Goal: Information Seeking & Learning: Check status

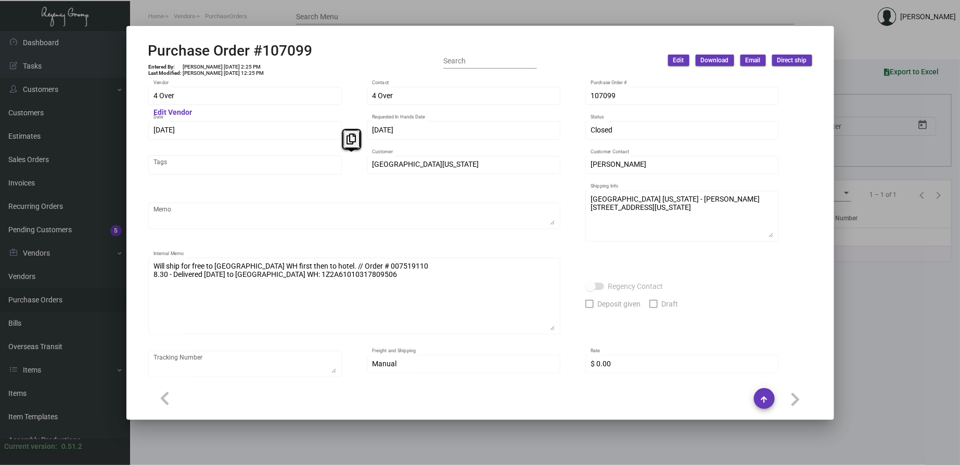
scroll to position [588, 0]
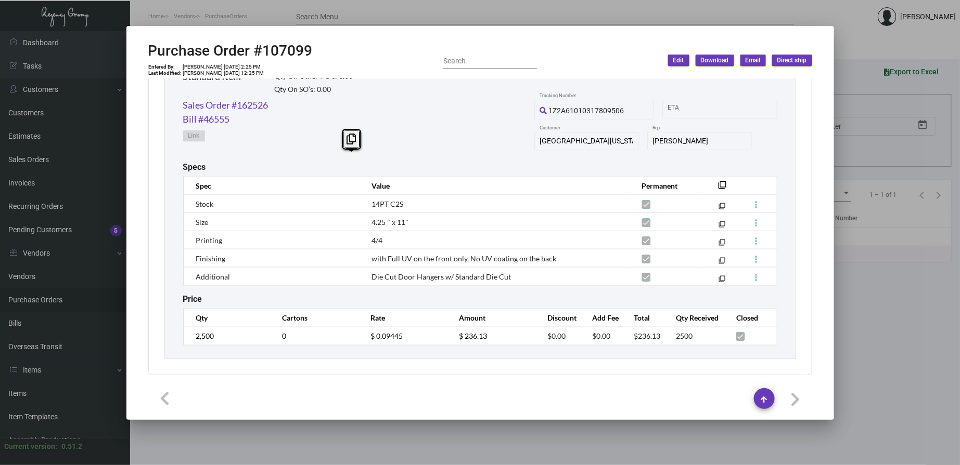
click at [168, 16] on div at bounding box center [480, 232] width 960 height 465
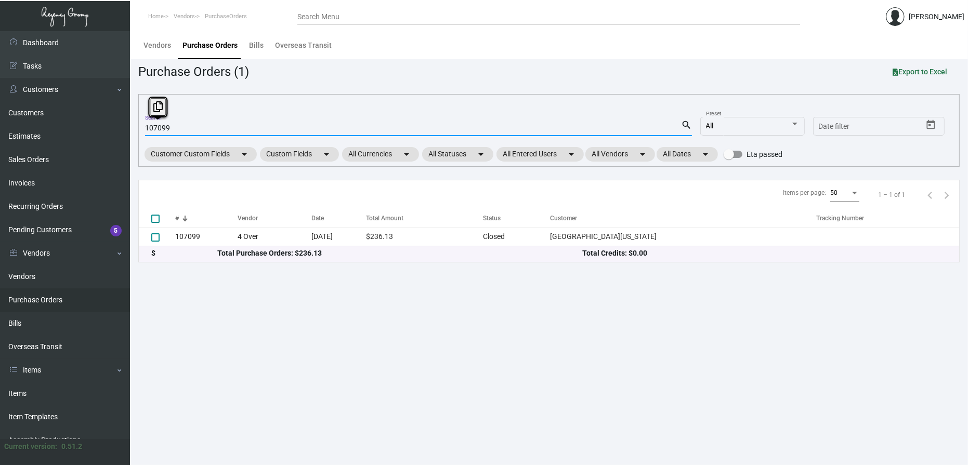
drag, startPoint x: 154, startPoint y: 128, endPoint x: 225, endPoint y: 129, distance: 70.7
click at [225, 129] on input "107099" at bounding box center [413, 128] width 536 height 8
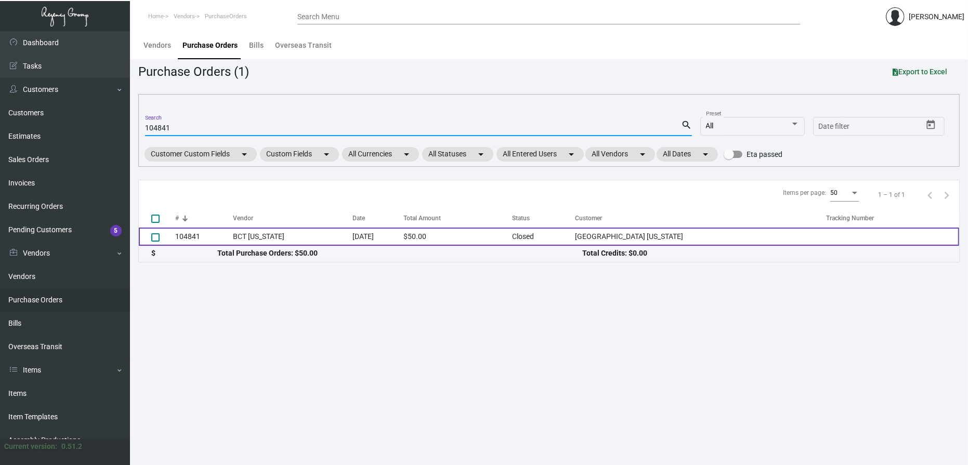
type input "104841"
click at [234, 237] on td "104841" at bounding box center [204, 237] width 58 height 18
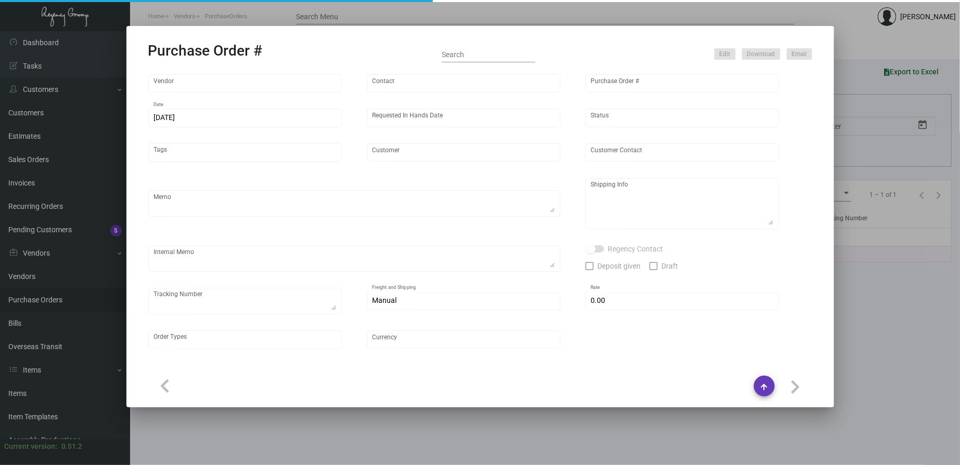
type input "BCT [US_STATE]"
type input "[PERSON_NAME]"
type input "104841"
type input "[DATE]"
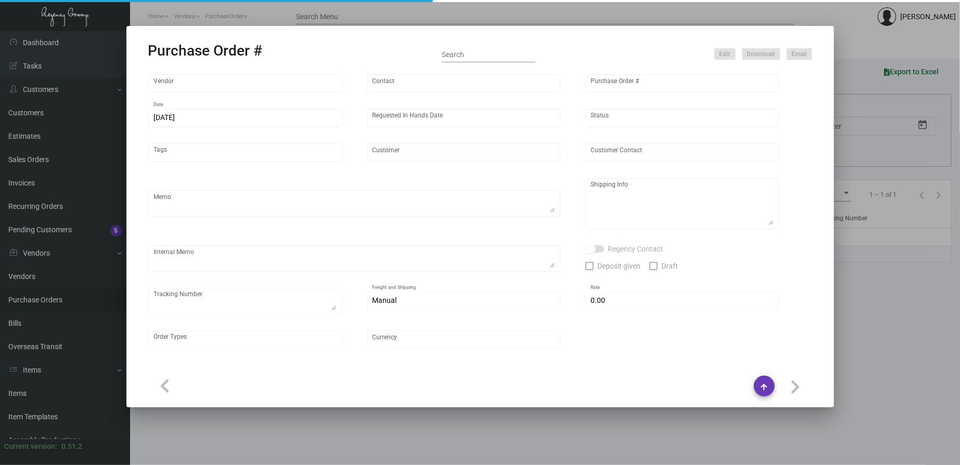
type input "[GEOGRAPHIC_DATA] [US_STATE]"
type textarea "***ANY PRICE DISCREPANCY MUST BE CALLED OUT PRIOR TO PROCEEDING WITH THIS ORDER…"
type textarea "Regency Group NJ - [PERSON_NAME] [STREET_ADDRESS]"
type textarea "THIS IS A RE-DO ORDER @ THE HONORED PRICING OF $50 WITH UPGRADES. PER [PERSON_N…"
checkbox input "true"
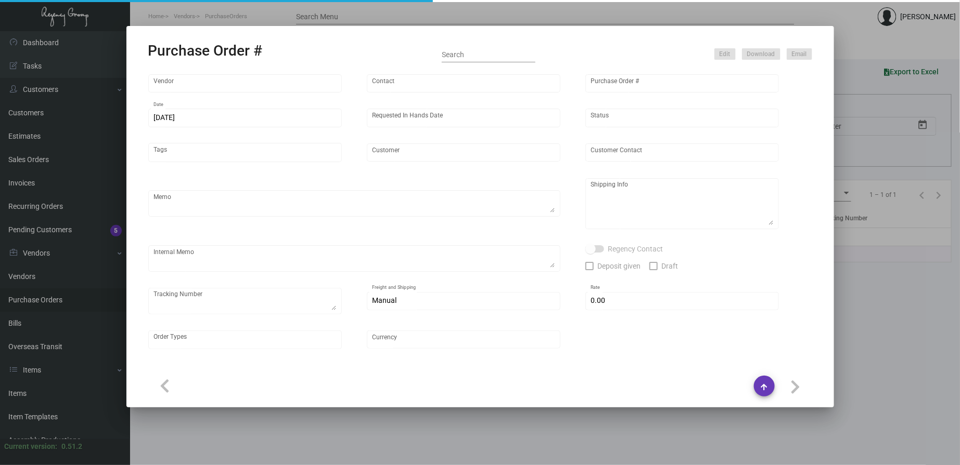
type input "$ 0.00"
type input "United States Dollar $"
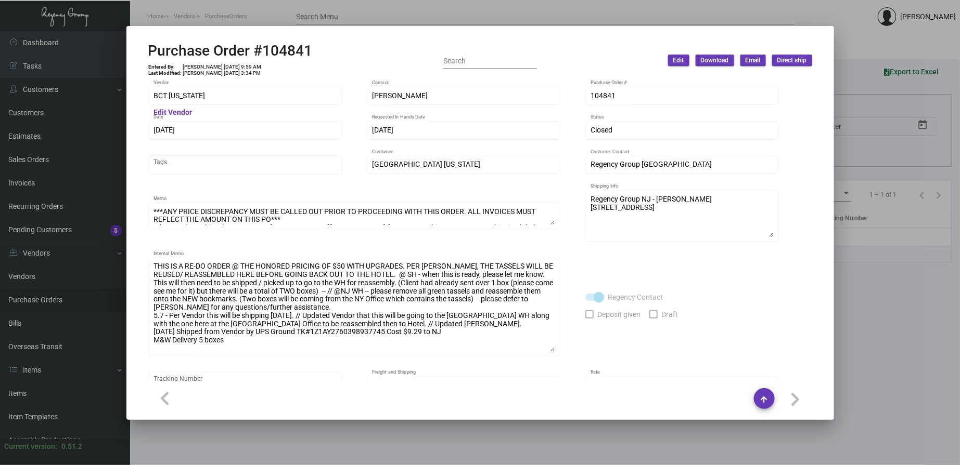
click at [557, 349] on div "THIS IS A RE-DO ORDER @ THE HONORED PRICING OF $50 WITH UPGRADES. PER [PERSON_N…" at bounding box center [354, 306] width 412 height 100
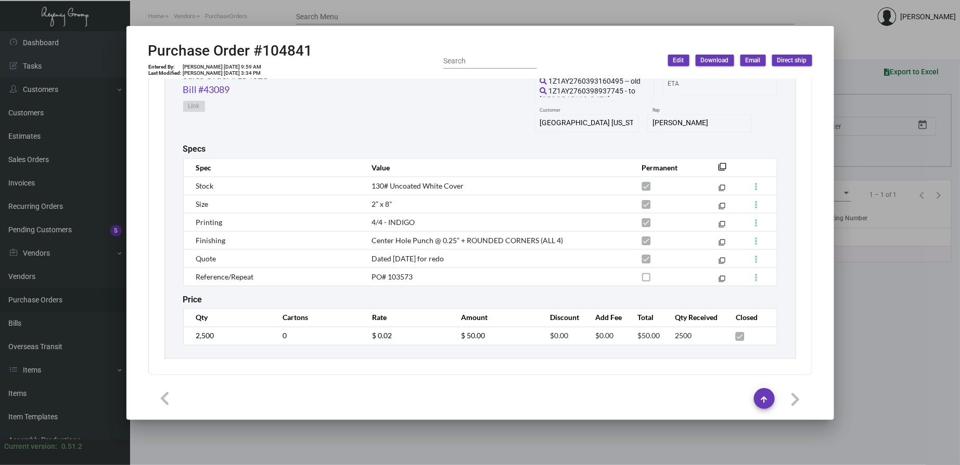
scroll to position [446, 0]
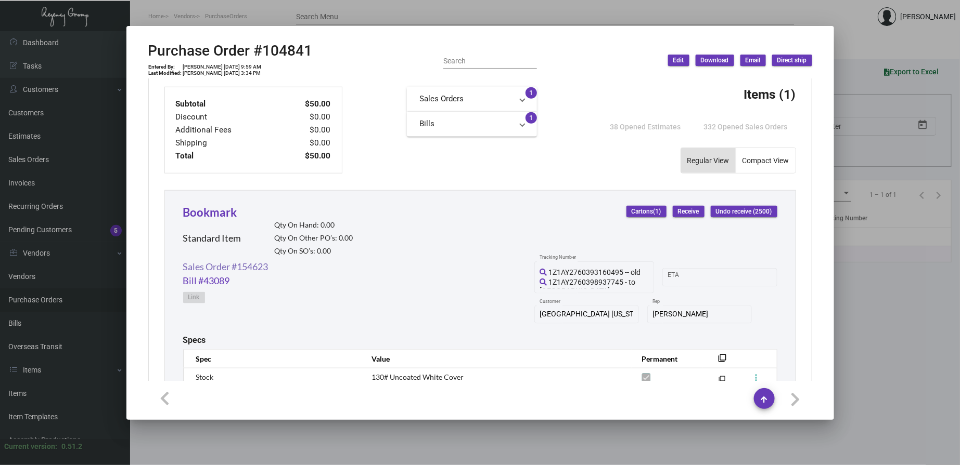
click at [262, 267] on link "Sales Order #154623" at bounding box center [225, 267] width 85 height 14
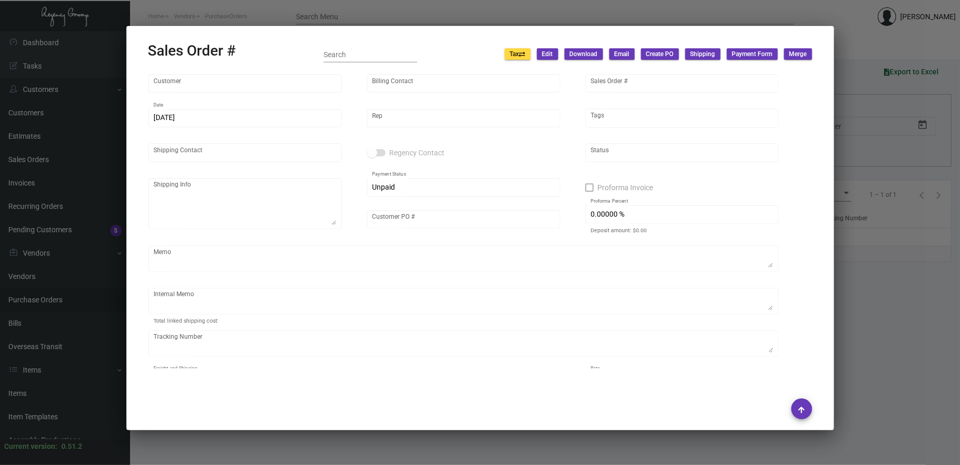
type input "[GEOGRAPHIC_DATA] [US_STATE]"
type input "Accounts Payable"
type input "154623"
type input "[DATE]"
type input "[PERSON_NAME]"
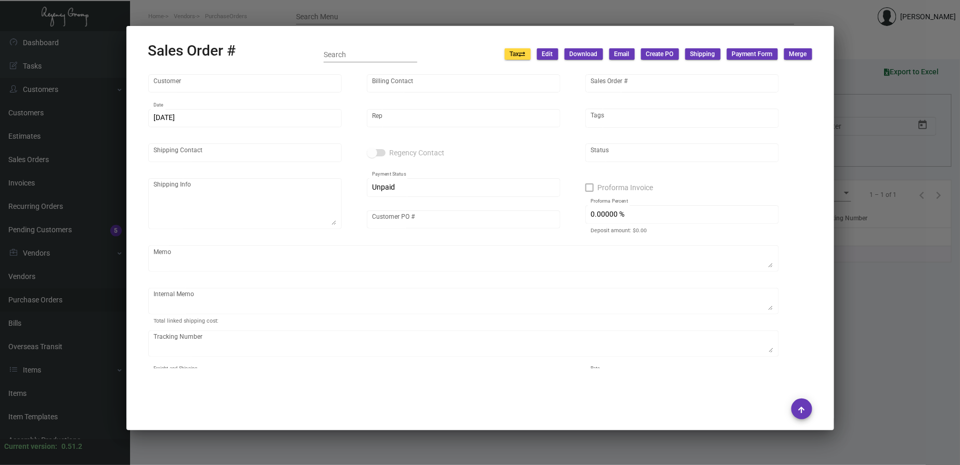
type input "[PERSON_NAME]"
type textarea "[GEOGRAPHIC_DATA] [US_STATE] - [PERSON_NAME][GEOGRAPHIC_DATA][STREET_ADDRESS][U…"
type input "P225100031838"
type textarea "@NJ - Per [PERSON_NAME], both the bookmarks & tassels will be shipped to you gu…"
type input "United States Dollar $"
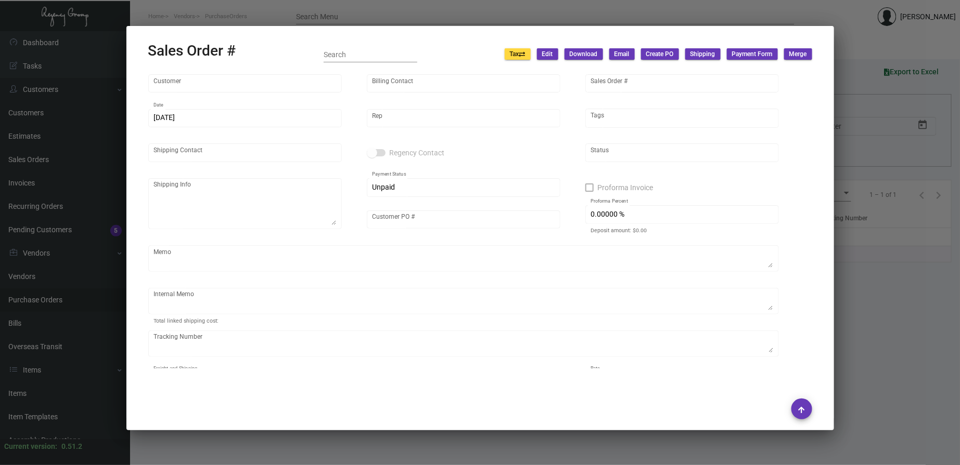
type input "$ 189.74"
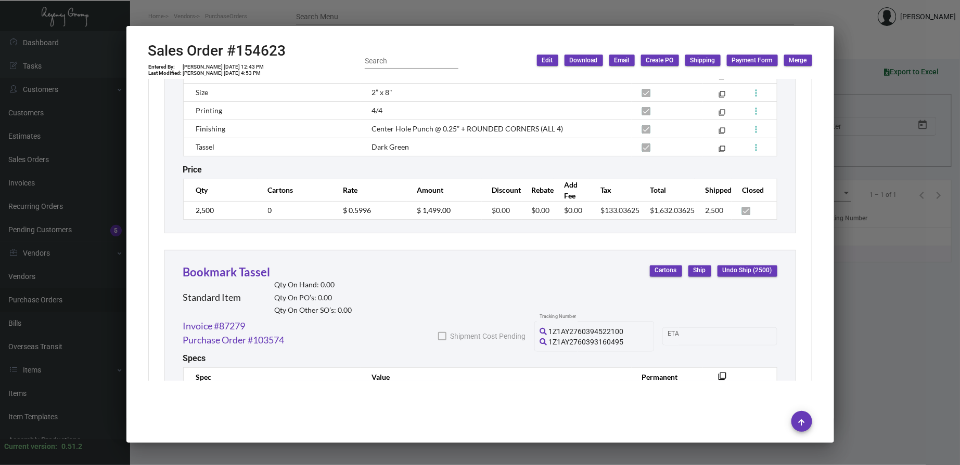
scroll to position [770, 0]
click at [239, 344] on link "Purchase Order #103574" at bounding box center [233, 341] width 101 height 14
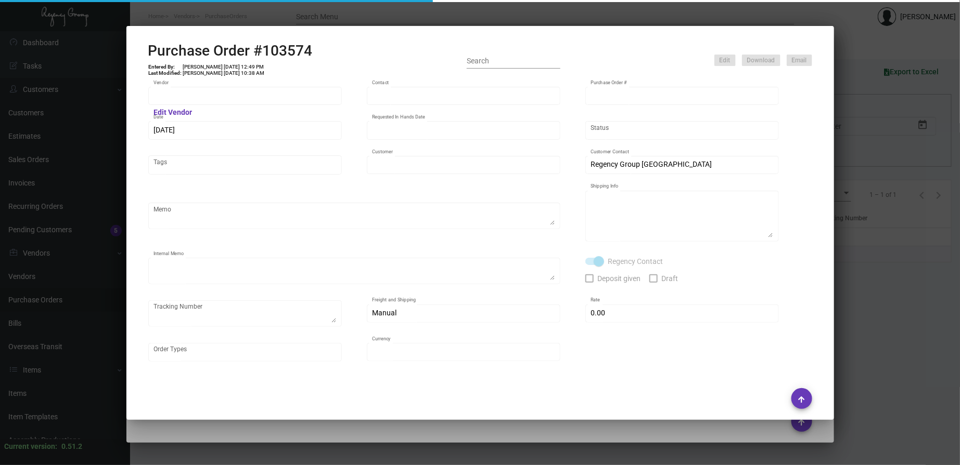
type input "[GEOGRAPHIC_DATA]"
type input "[PERSON_NAME]-Small"
type input "103574"
type input "[DATE]"
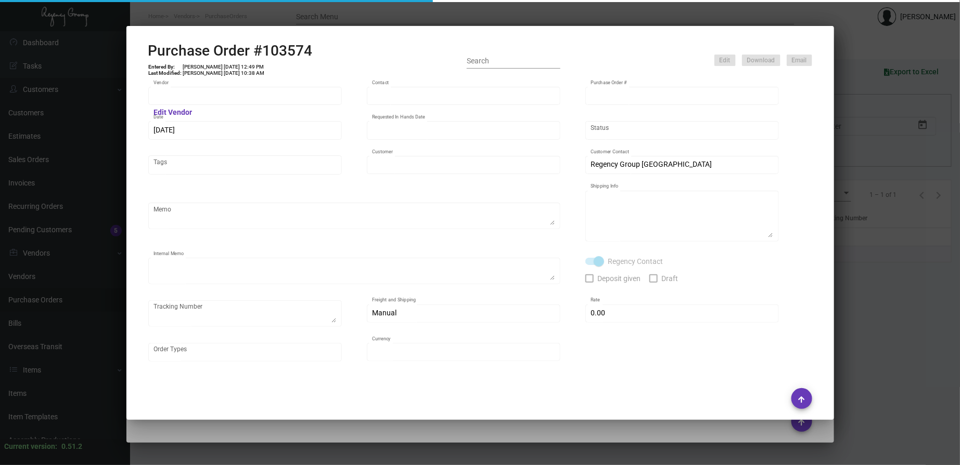
type input "[GEOGRAPHIC_DATA] [US_STATE]"
type textarea "Regency Group NJ - [PERSON_NAME] [STREET_ADDRESS]"
type textarea "@NJ - Per [PERSON_NAME], both the bookmarks & tassels will be shipped to you gu…"
checkbox input "true"
type input "$ 0.00"
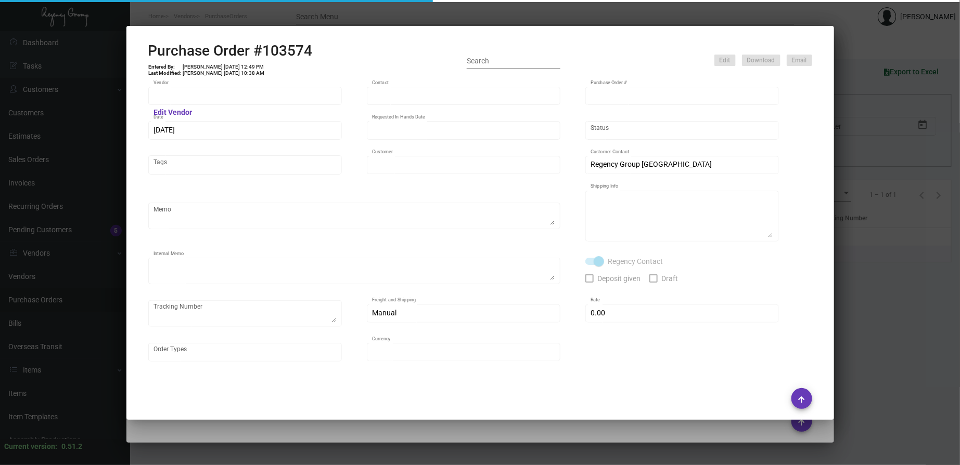
type input "United States Dollar $"
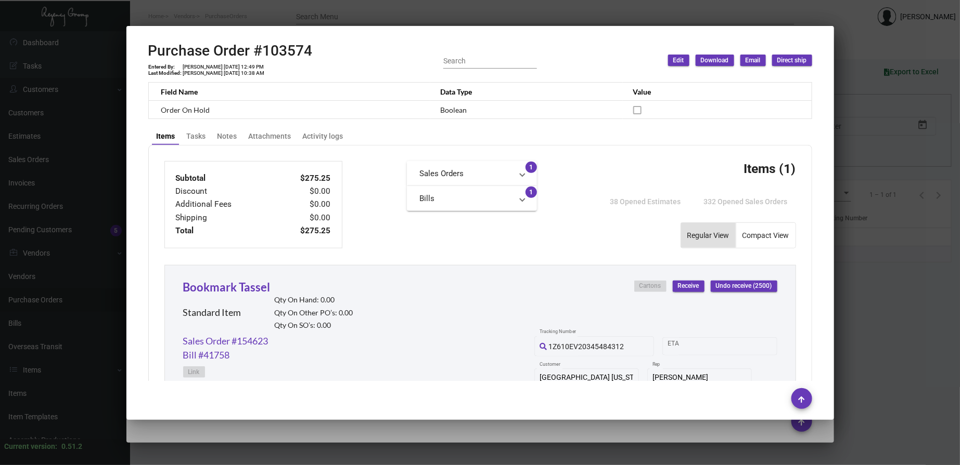
scroll to position [518, 0]
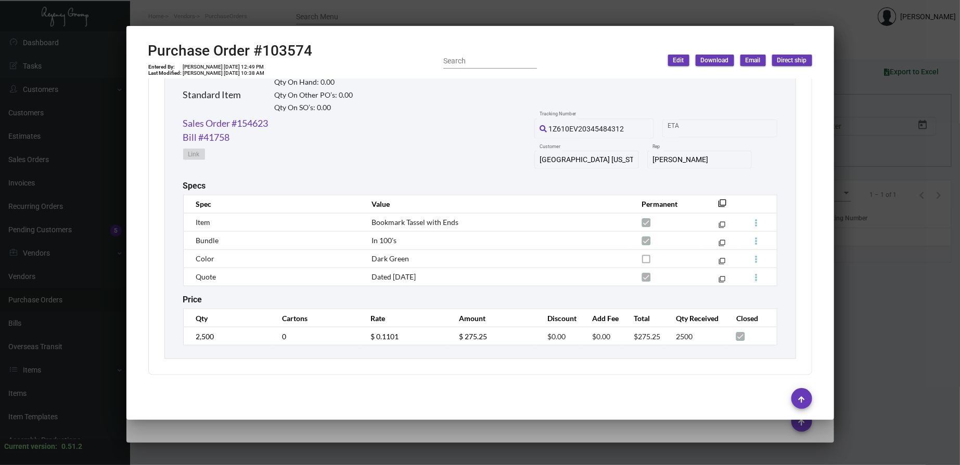
click at [177, 8] on div at bounding box center [480, 232] width 960 height 465
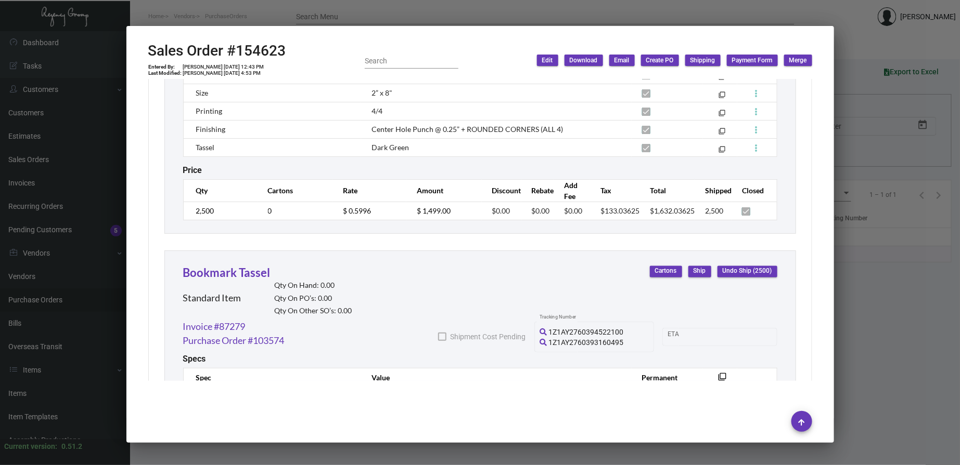
click at [177, 8] on div at bounding box center [480, 232] width 960 height 465
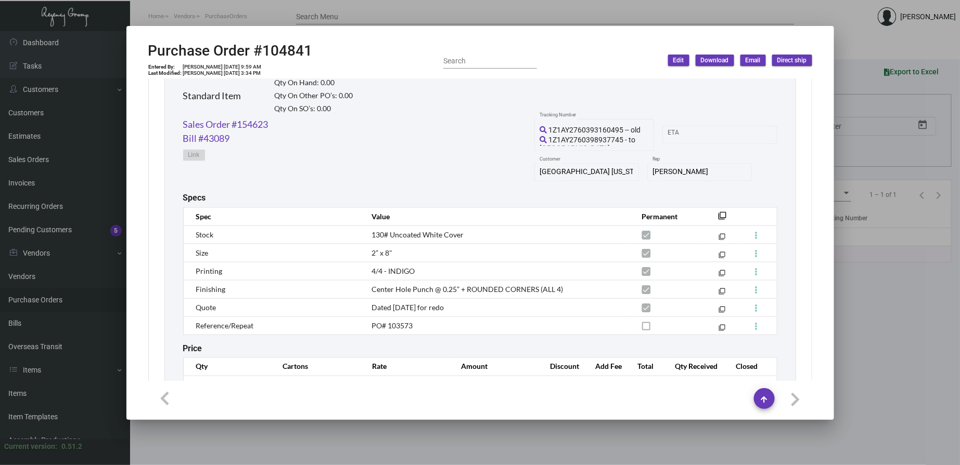
scroll to position [639, 0]
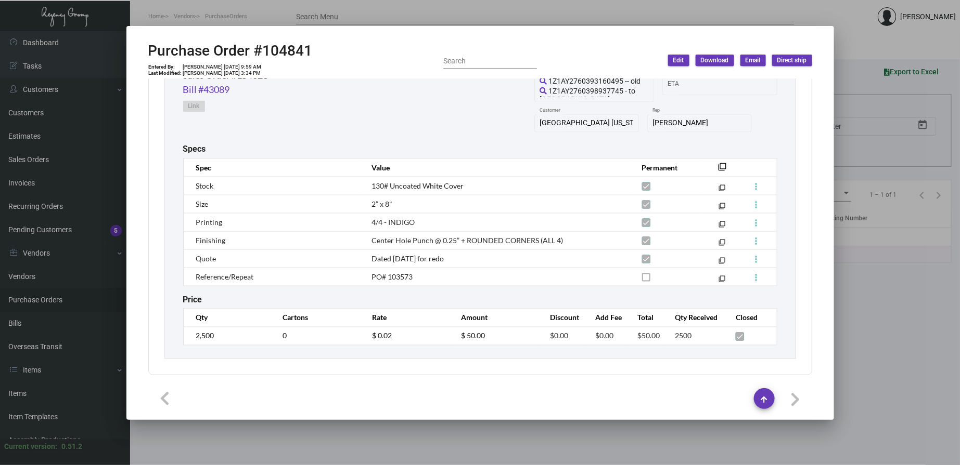
click at [378, 15] on div at bounding box center [480, 232] width 960 height 465
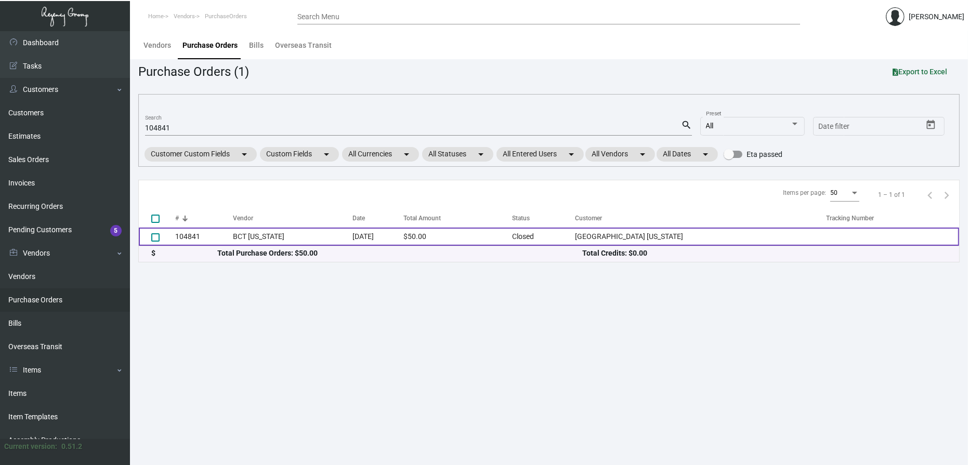
click at [234, 237] on td "104841" at bounding box center [204, 237] width 58 height 18
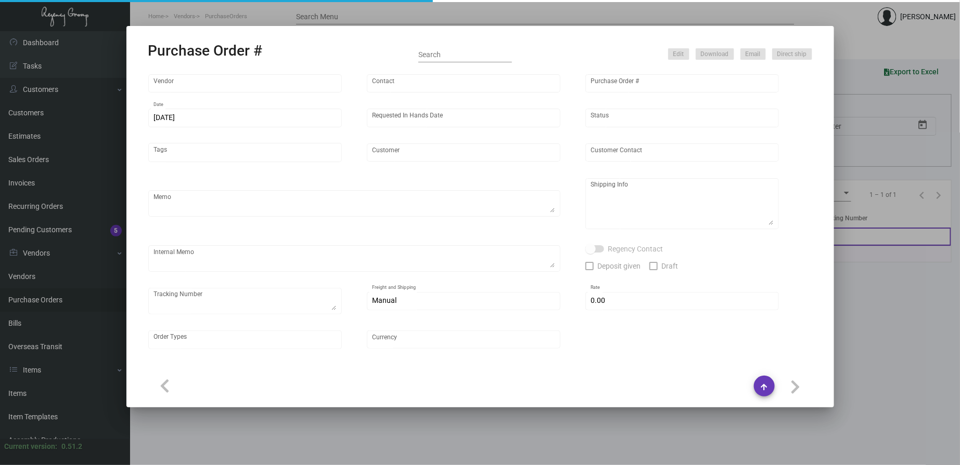
type input "BCT [US_STATE]"
type input "[PERSON_NAME]"
type input "104841"
type input "[DATE]"
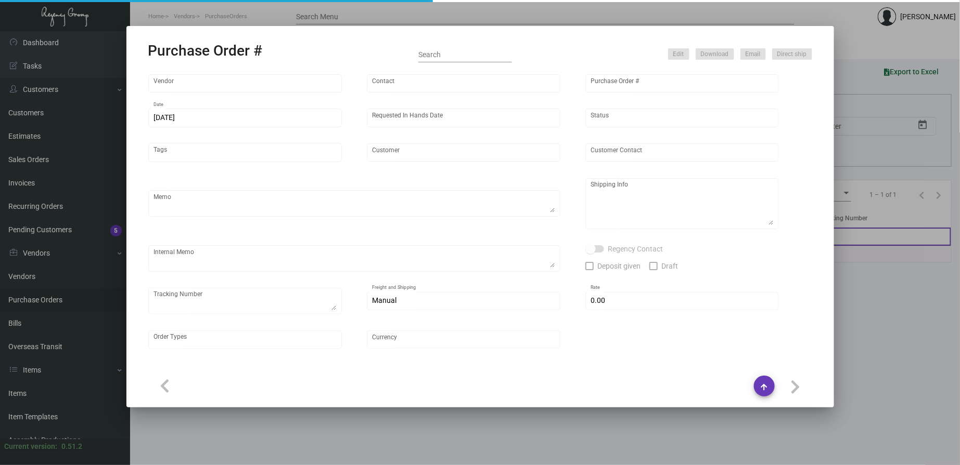
type input "[GEOGRAPHIC_DATA] [US_STATE]"
type textarea "***ANY PRICE DISCREPANCY MUST BE CALLED OUT PRIOR TO PROCEEDING WITH THIS ORDER…"
type textarea "Regency Group NJ - [PERSON_NAME] [STREET_ADDRESS]"
type textarea "THIS IS A RE-DO ORDER @ THE HONORED PRICING OF $50 WITH UPGRADES. PER [PERSON_N…"
checkbox input "true"
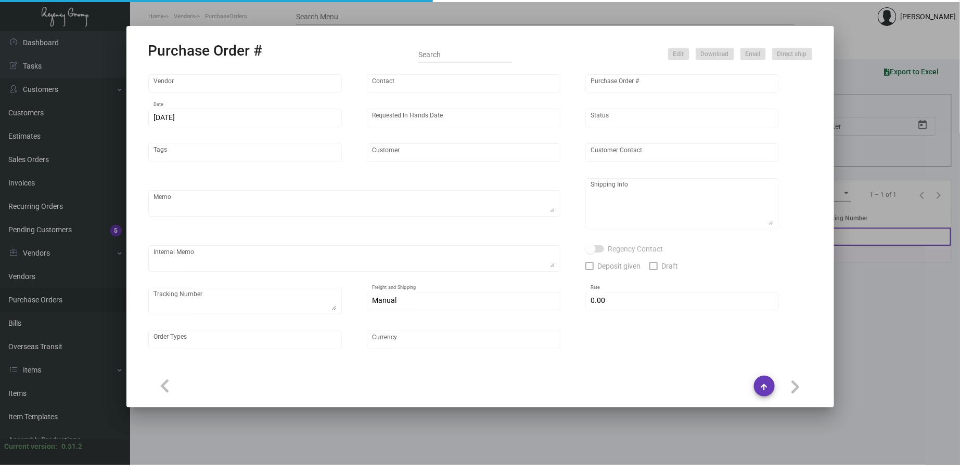
type input "$ 0.00"
type input "United States Dollar $"
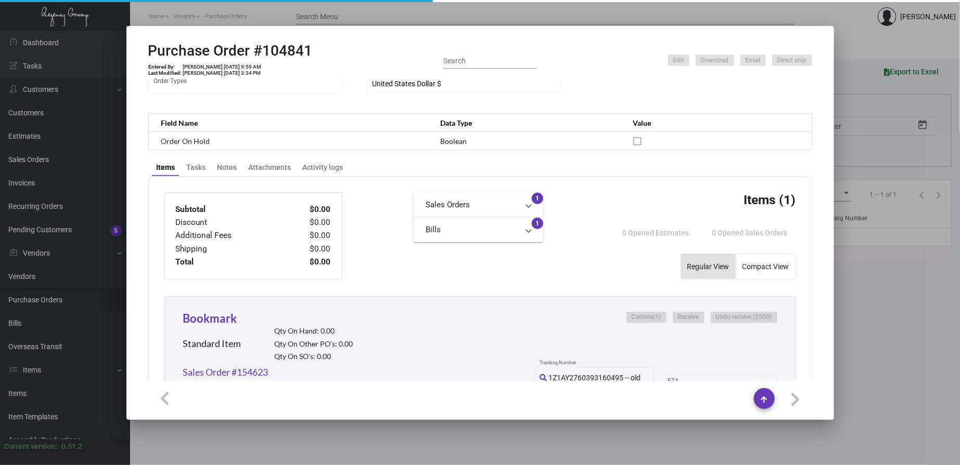
scroll to position [385, 0]
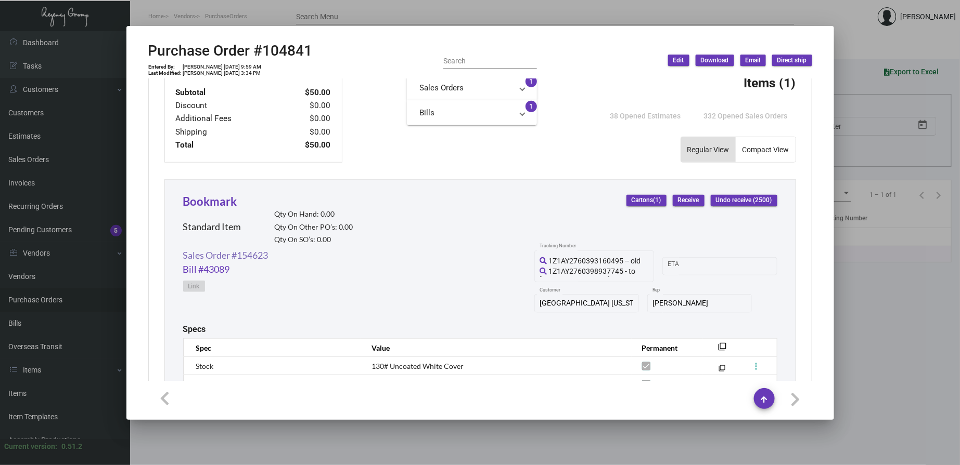
click at [211, 258] on link "Sales Order #154623" at bounding box center [225, 256] width 85 height 14
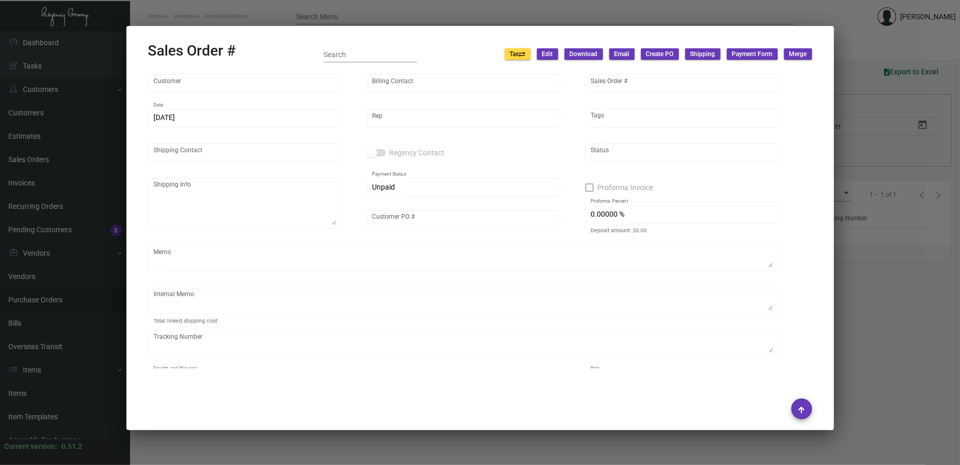
type input "[GEOGRAPHIC_DATA] [US_STATE]"
type input "Accounts Payable"
type input "154623"
type input "[DATE]"
type input "[PERSON_NAME]"
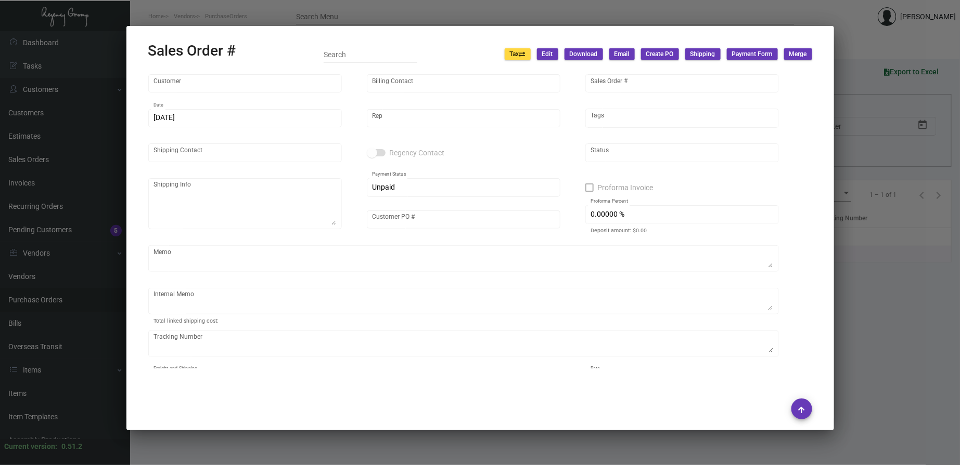
type input "[PERSON_NAME]"
type textarea "[GEOGRAPHIC_DATA] [US_STATE] - [PERSON_NAME][GEOGRAPHIC_DATA][STREET_ADDRESS][U…"
type input "P225100031838"
type textarea "@NJ - Per [PERSON_NAME], both the bookmarks & tassels will be shipped to you gu…"
type input "United States Dollar $"
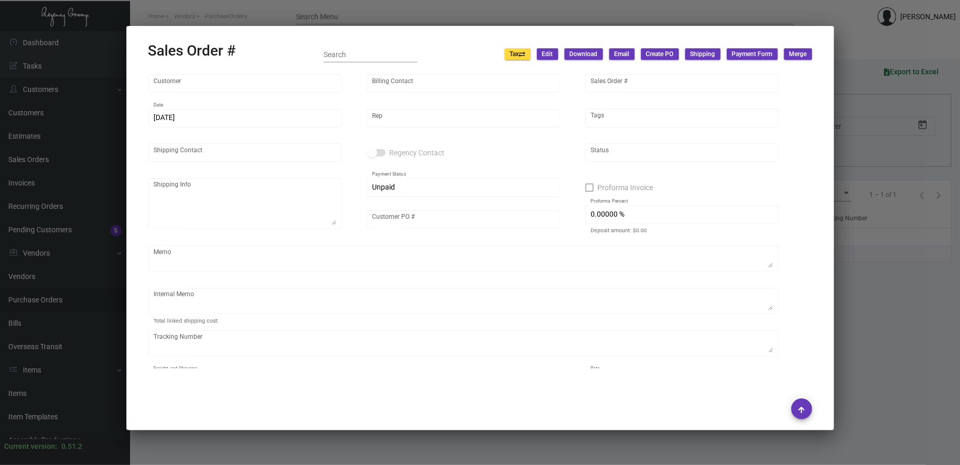
type input "$ 189.74"
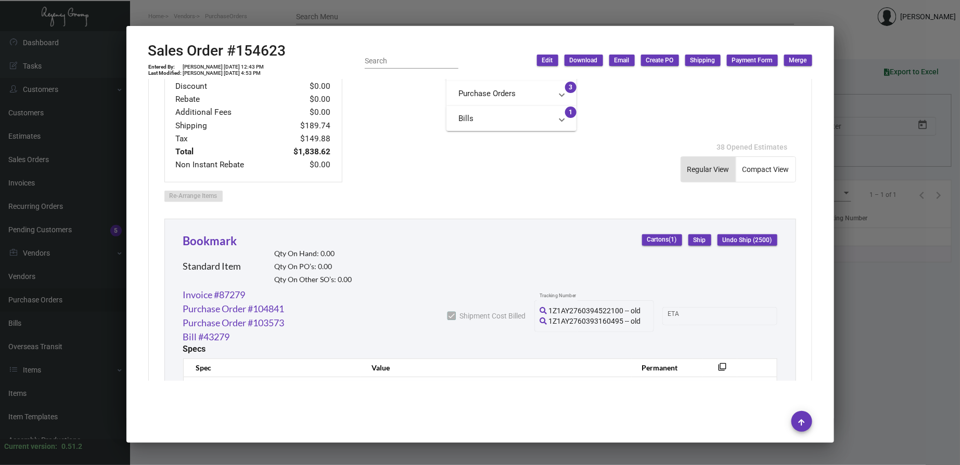
scroll to position [578, 0]
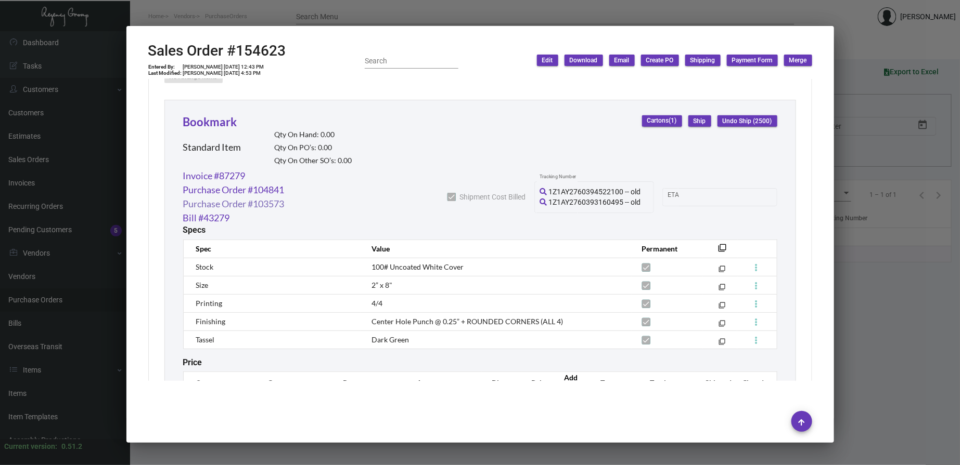
click at [259, 206] on link "Purchase Order #103573" at bounding box center [233, 204] width 101 height 14
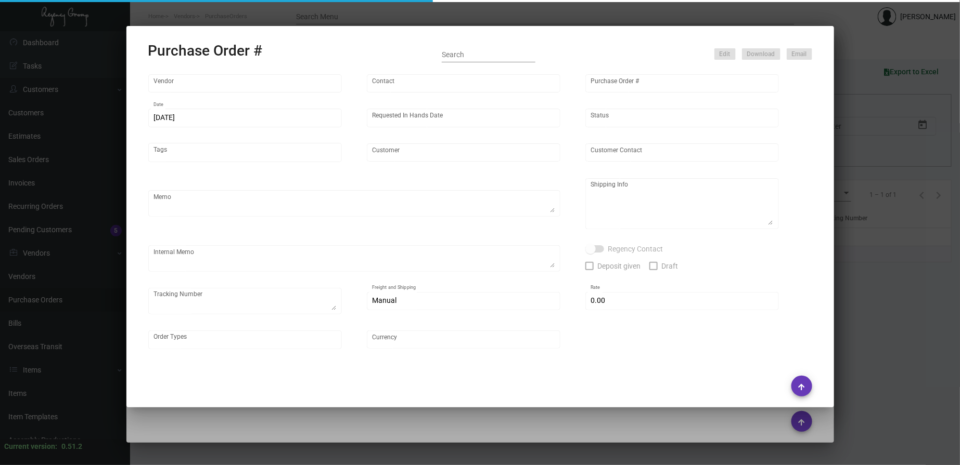
type input "BCT [US_STATE]"
type input "[PERSON_NAME]"
type input "103573"
type input "[DATE]"
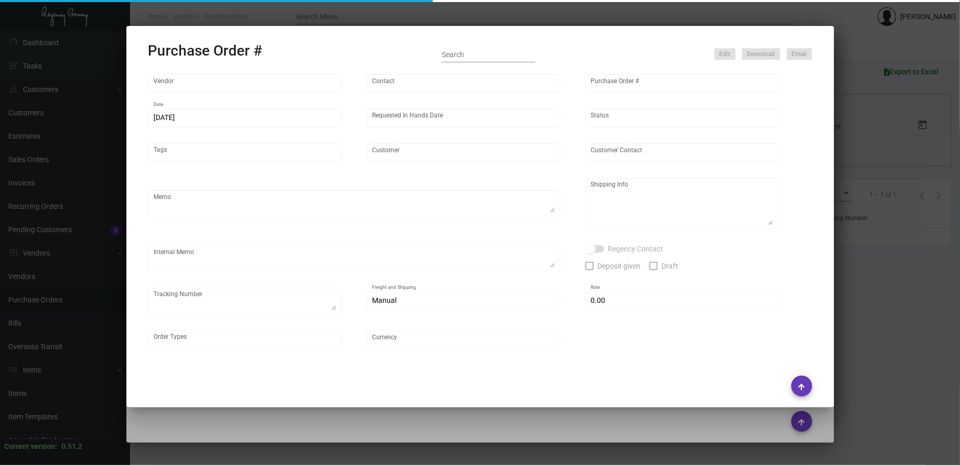
type input "[GEOGRAPHIC_DATA] [US_STATE]"
type textarea "PLEASE SEND PDF PROOFS TO OUR ART TEAM ; [EMAIL_ADDRESS][DOMAIN_NAME] WITH ME I…"
type textarea "Regency Group NJ - [PERSON_NAME] [STREET_ADDRESS]"
type textarea "Assemble ASAP per [PERSON_NAME] SEE [PERSON_NAME] FOR TASSELS, TO ASSEMBLE BEFO…"
checkbox input "true"
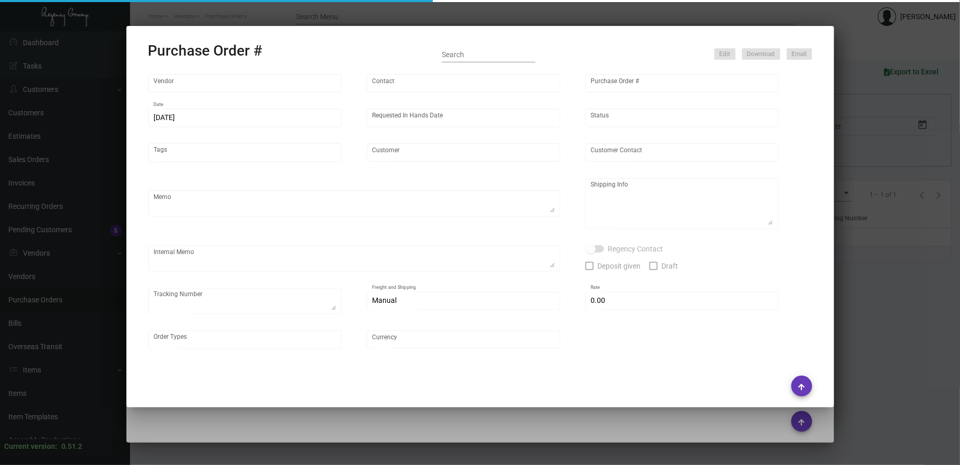
type input "$ 0.00"
type input "United States Dollar $"
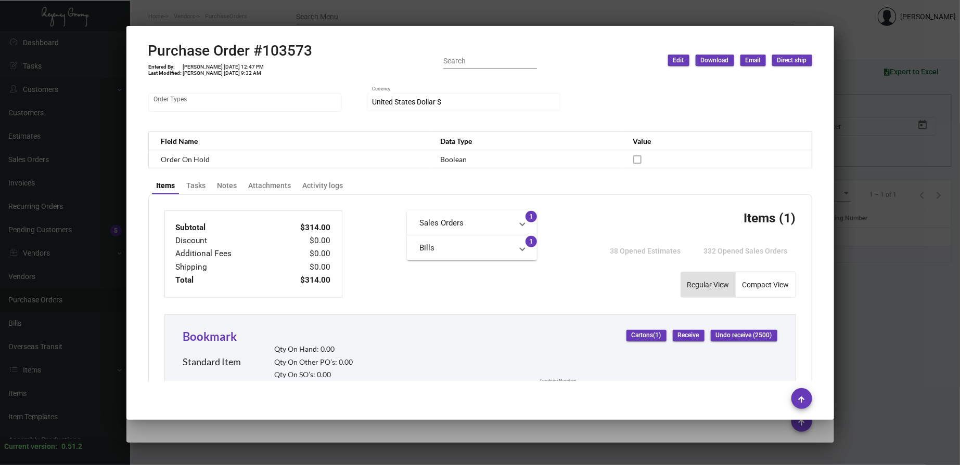
scroll to position [74, 0]
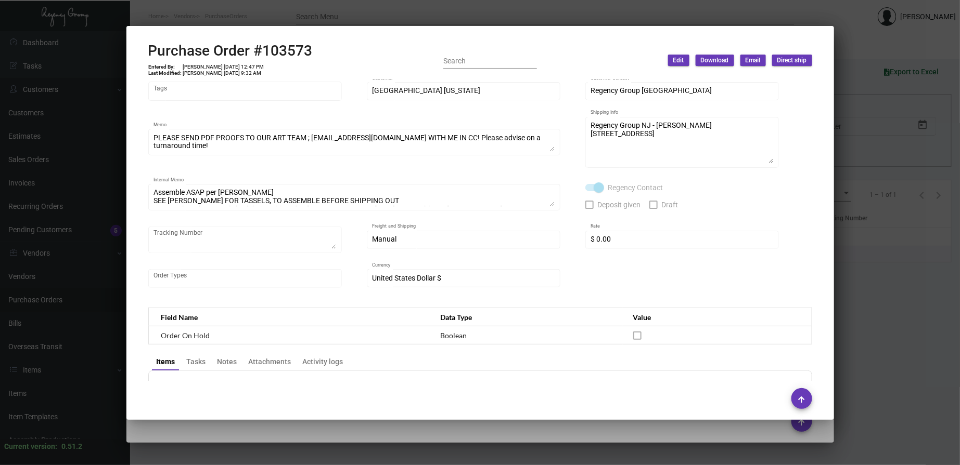
click at [293, 21] on div at bounding box center [480, 232] width 960 height 465
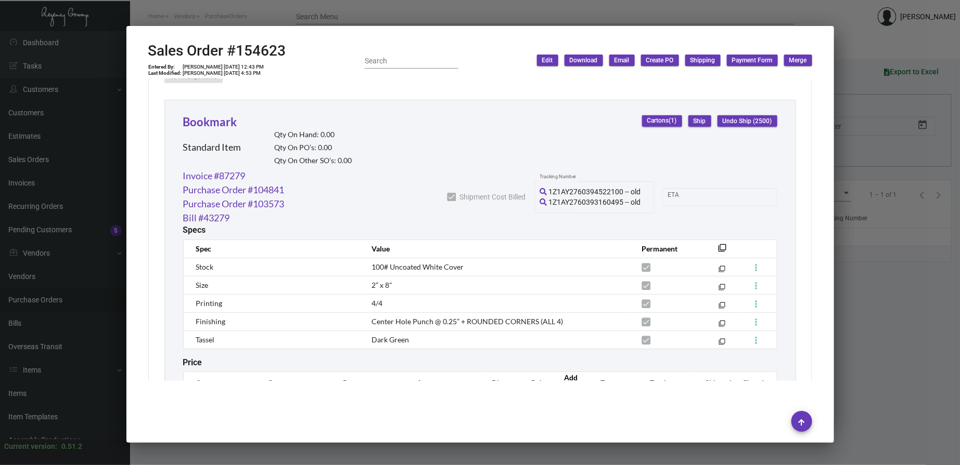
click at [293, 21] on div at bounding box center [480, 232] width 960 height 465
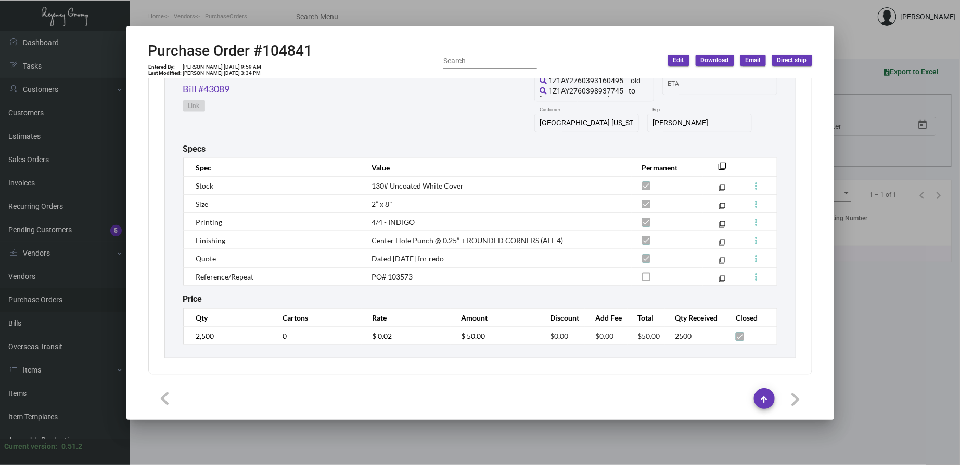
scroll to position [375, 0]
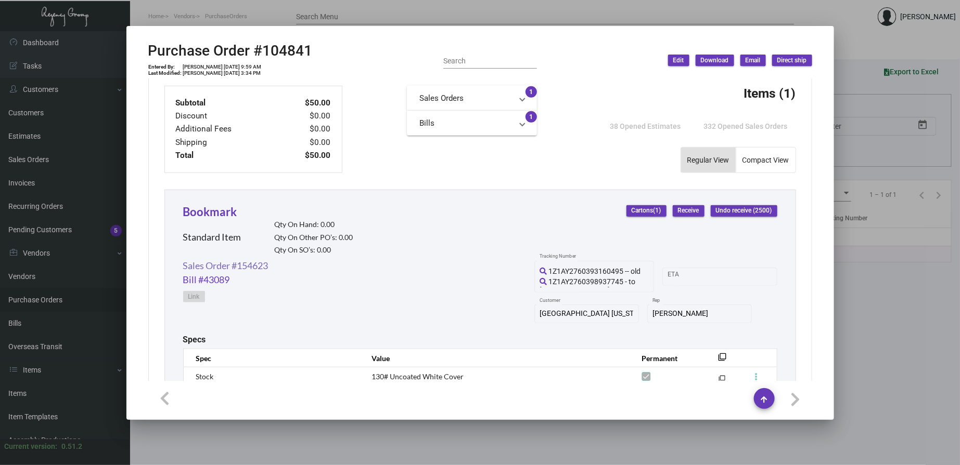
click at [261, 266] on link "Sales Order #154623" at bounding box center [225, 266] width 85 height 14
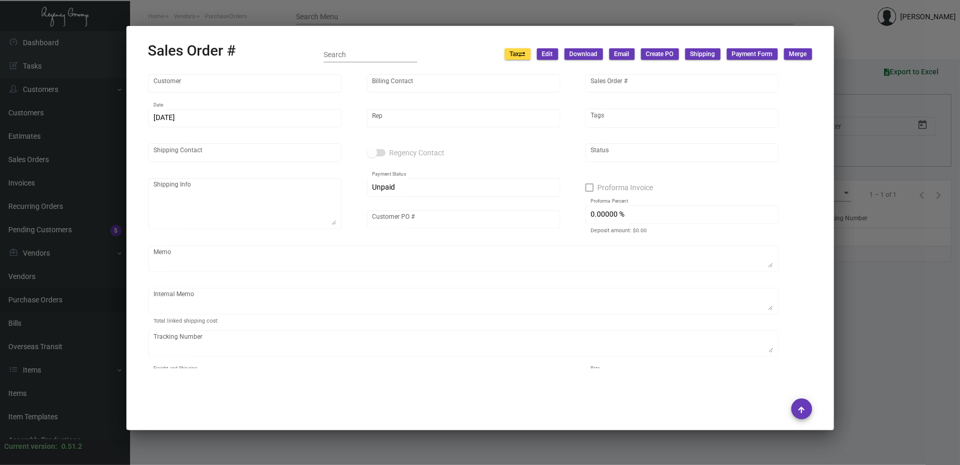
type input "[GEOGRAPHIC_DATA] [US_STATE]"
type input "Accounts Payable"
type input "154623"
type input "[DATE]"
type input "[PERSON_NAME]"
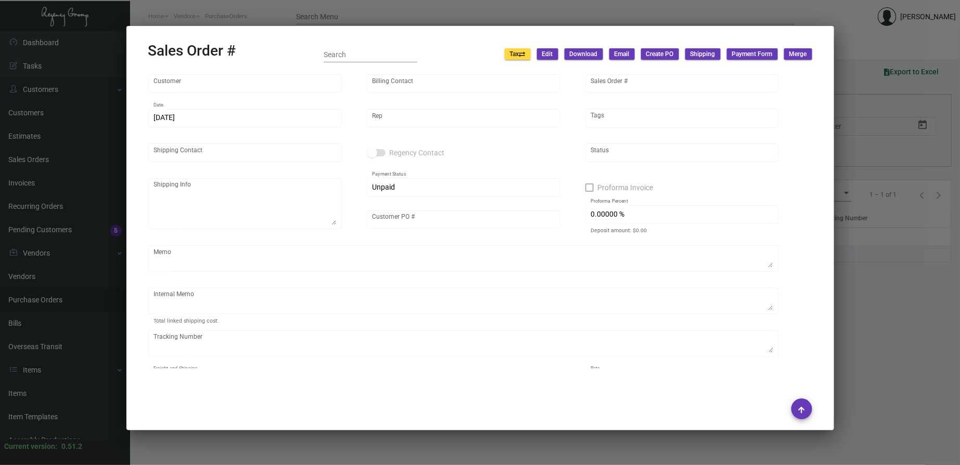
type input "[PERSON_NAME]"
type textarea "[GEOGRAPHIC_DATA] [US_STATE] - [PERSON_NAME][GEOGRAPHIC_DATA][STREET_ADDRESS][U…"
type input "P225100031838"
type textarea "@NJ - Per [PERSON_NAME], both the bookmarks & tassels will be shipped to you gu…"
type input "United States Dollar $"
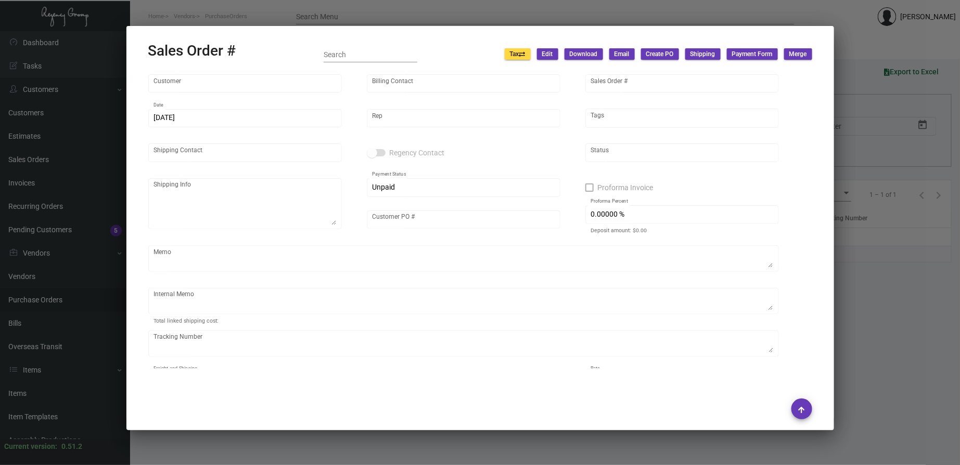
type input "$ 189.74"
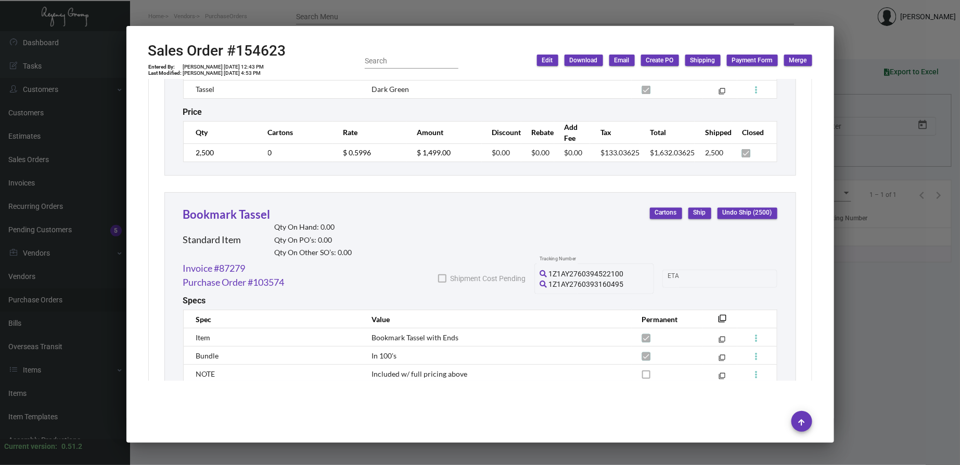
scroll to position [861, 0]
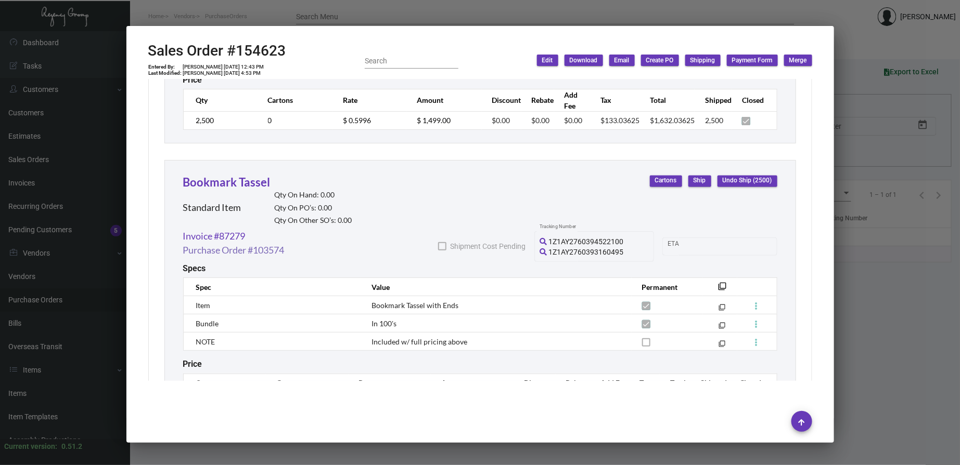
click at [277, 256] on link "Purchase Order #103574" at bounding box center [233, 250] width 101 height 14
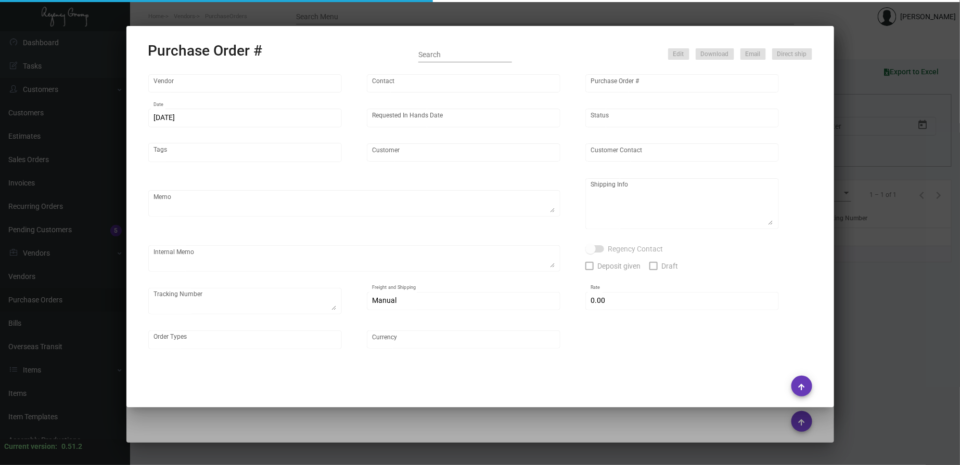
type input "[GEOGRAPHIC_DATA]"
type input "[PERSON_NAME]-Small"
type input "103574"
type input "[DATE]"
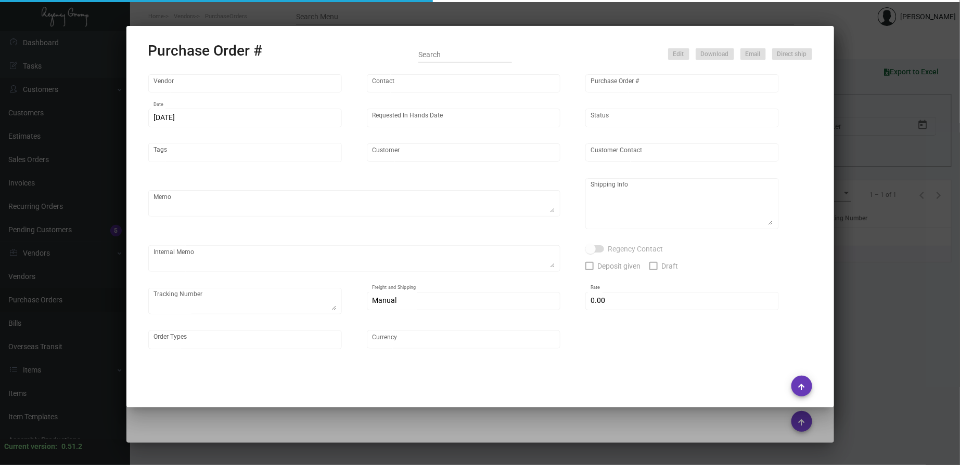
type input "[GEOGRAPHIC_DATA] [US_STATE]"
type textarea "Regency Group NJ - [PERSON_NAME] [STREET_ADDRESS]"
type textarea "@NJ - Per [PERSON_NAME], both the bookmarks & tassels will be shipped to you gu…"
checkbox input "true"
type input "$ 0.00"
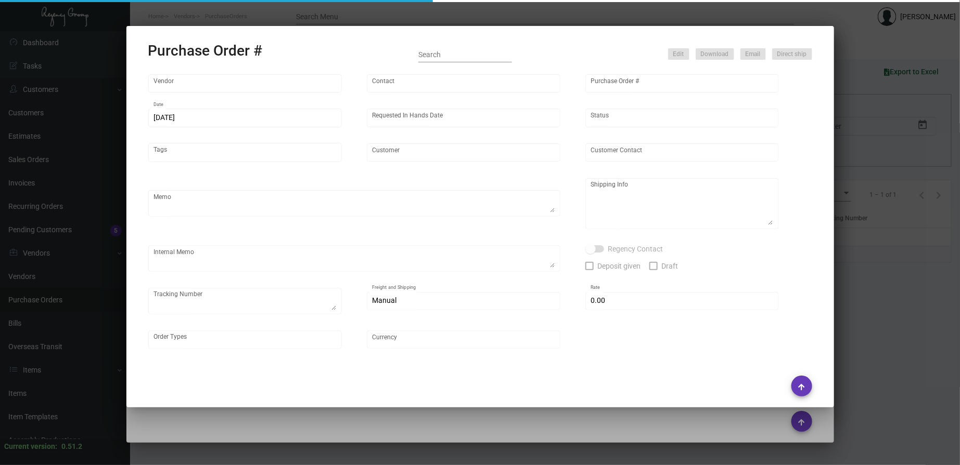
type input "United States Dollar $"
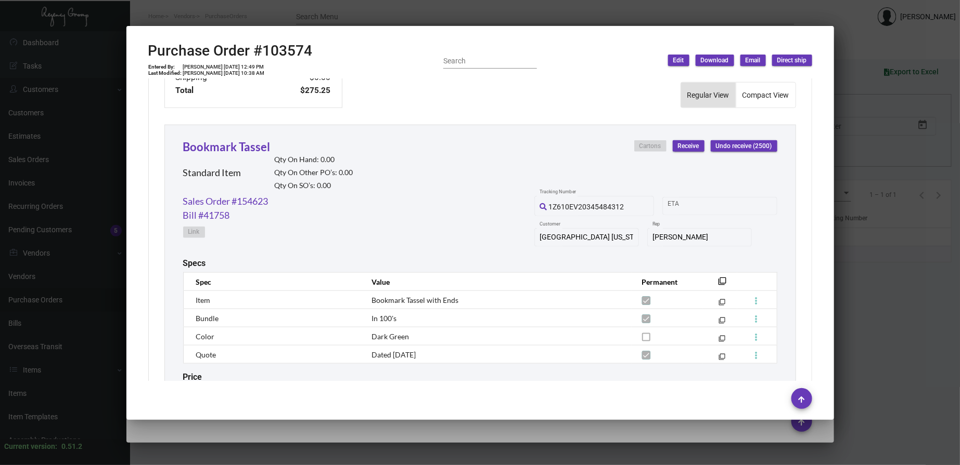
scroll to position [561, 0]
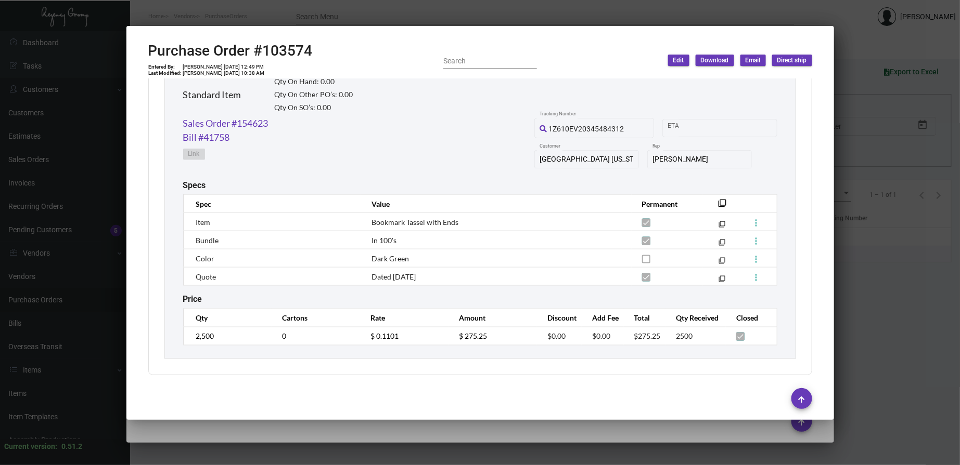
click at [418, 17] on div at bounding box center [480, 232] width 960 height 465
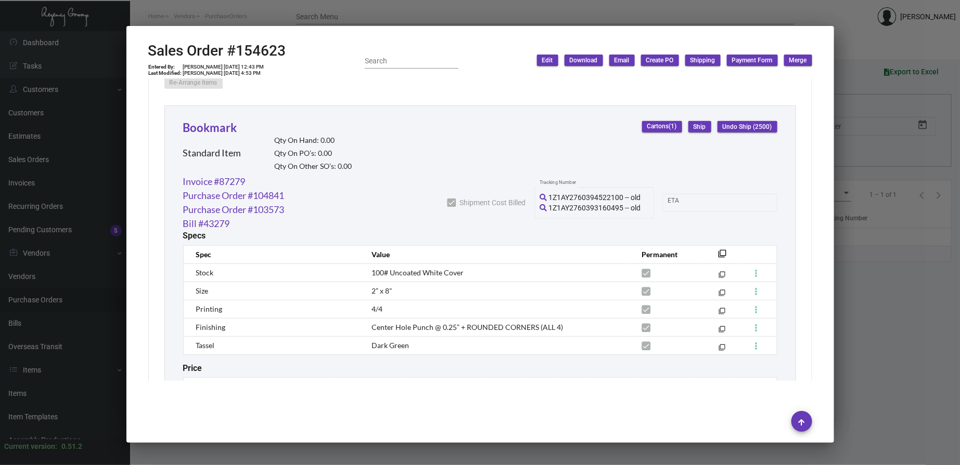
scroll to position [548, 0]
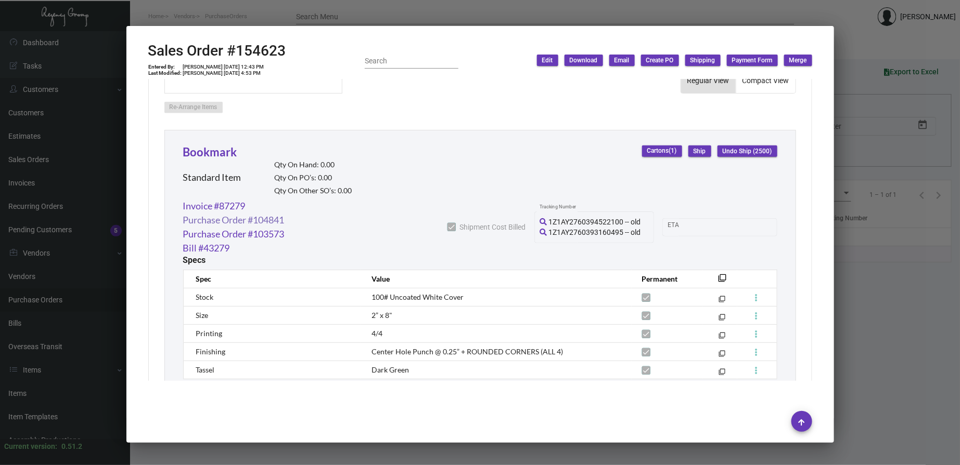
click at [258, 224] on link "Purchase Order #104841" at bounding box center [233, 220] width 101 height 14
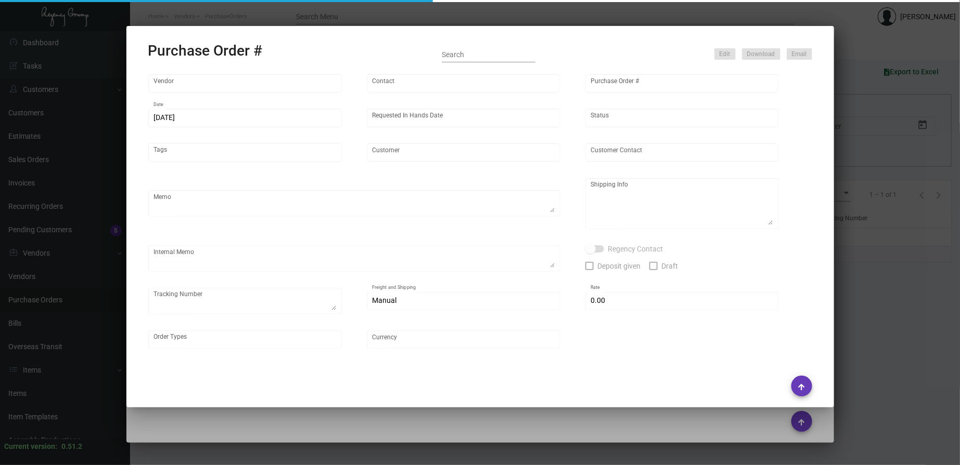
type input "BCT [US_STATE]"
type input "[PERSON_NAME]"
type input "104841"
type input "[DATE]"
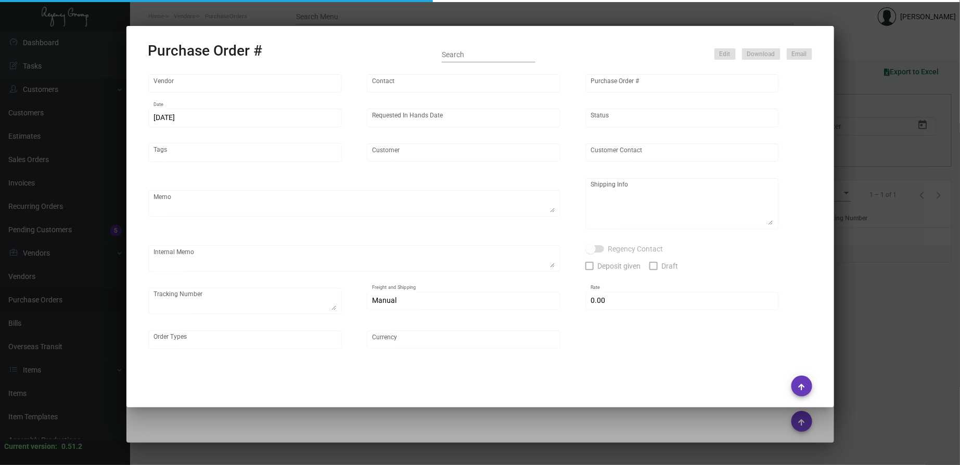
type input "[GEOGRAPHIC_DATA] [US_STATE]"
type textarea "***ANY PRICE DISCREPANCY MUST BE CALLED OUT PRIOR TO PROCEEDING WITH THIS ORDER…"
type textarea "Regency Group NJ - [PERSON_NAME] [STREET_ADDRESS]"
type textarea "THIS IS A RE-DO ORDER @ THE HONORED PRICING OF $50 WITH UPGRADES. PER [PERSON_N…"
checkbox input "true"
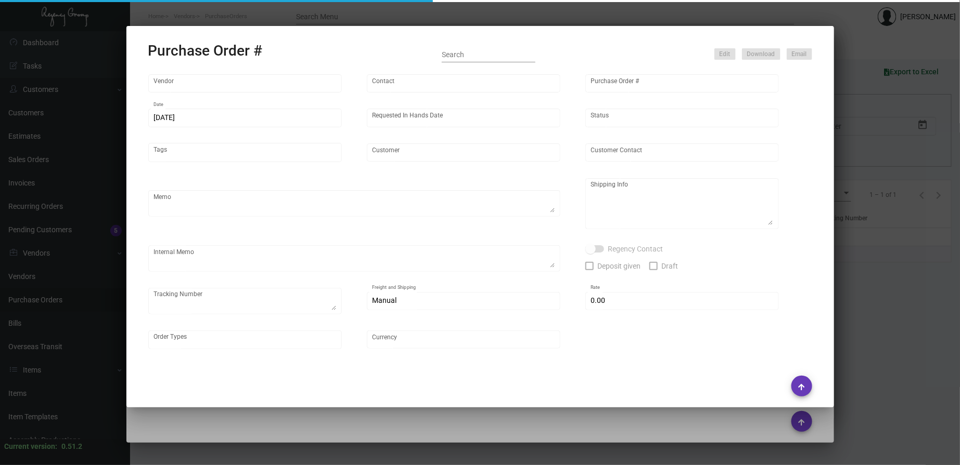
type input "$ 0.00"
type input "United States Dollar $"
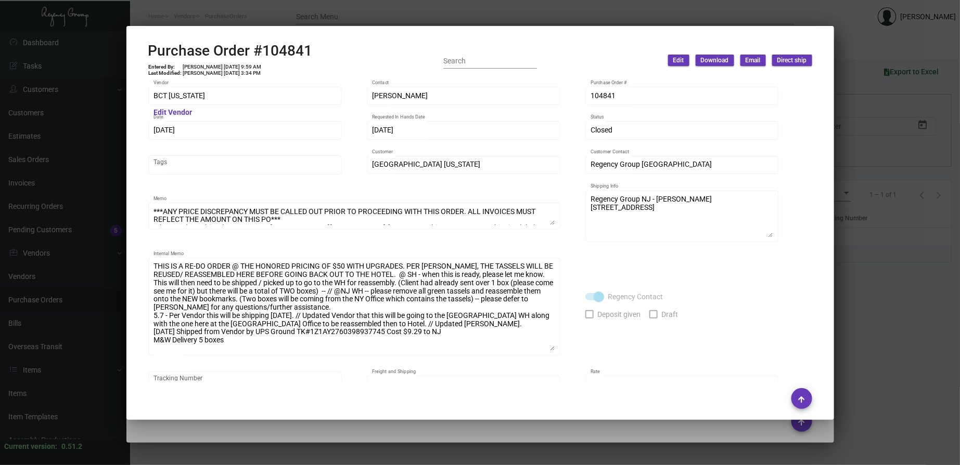
click at [558, 353] on div "THIS IS A RE-DO ORDER @ THE HONORED PRICING OF $50 WITH UPGRADES. PER [PERSON_N…" at bounding box center [354, 306] width 412 height 100
click at [463, 160] on test-autocomplete "[GEOGRAPHIC_DATA] [US_STATE]" at bounding box center [463, 164] width 183 height 8
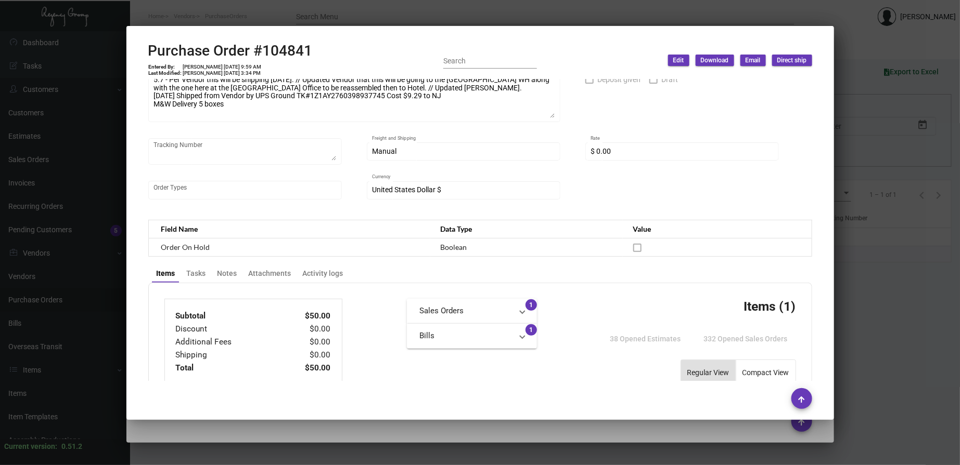
scroll to position [385, 0]
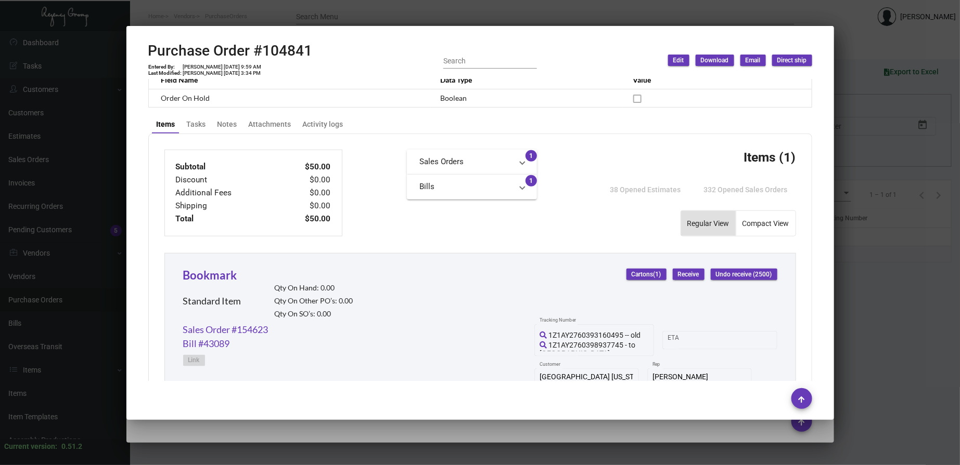
click at [352, 18] on div at bounding box center [480, 232] width 960 height 465
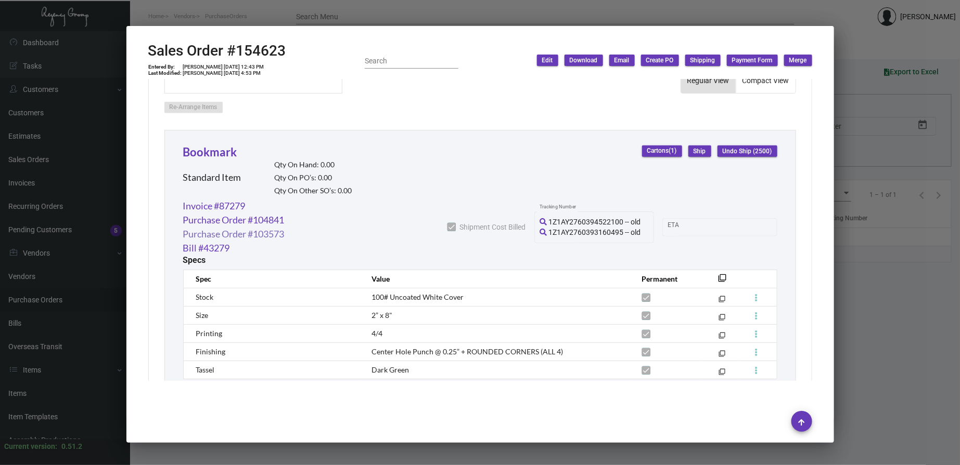
click at [269, 232] on link "Purchase Order #103573" at bounding box center [233, 234] width 101 height 14
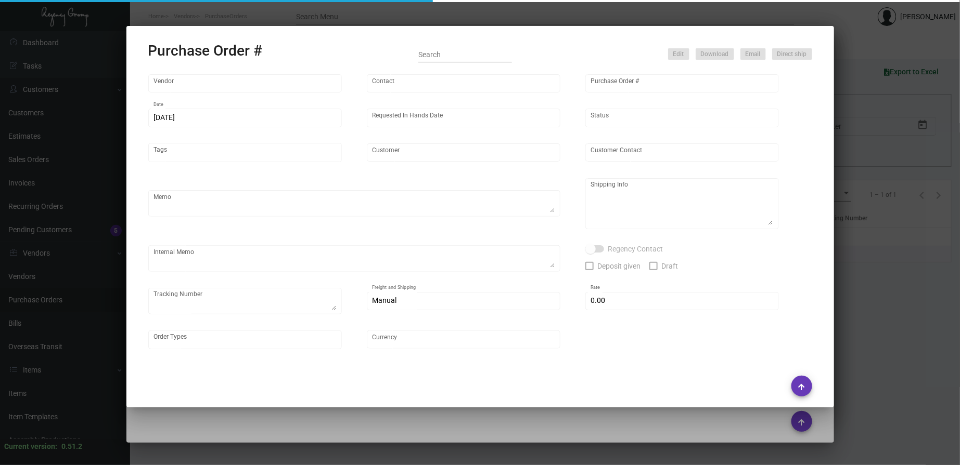
type input "BCT [US_STATE]"
type input "[PERSON_NAME]"
type input "103573"
type input "[DATE]"
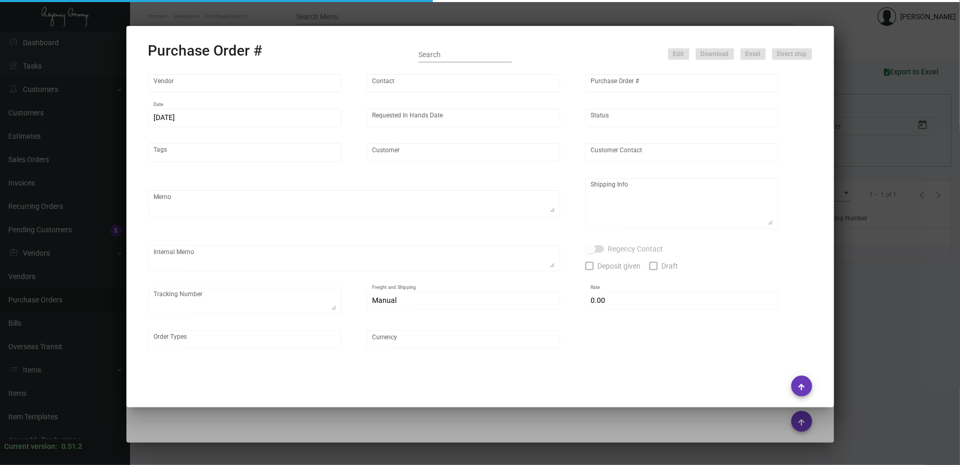
type input "[GEOGRAPHIC_DATA] [US_STATE]"
type textarea "PLEASE SEND PDF PROOFS TO OUR ART TEAM ; [EMAIL_ADDRESS][DOMAIN_NAME] WITH ME I…"
type textarea "Regency Group NJ - [PERSON_NAME] [STREET_ADDRESS]"
type textarea "Assemble ASAP per [PERSON_NAME] SEE [PERSON_NAME] FOR TASSELS, TO ASSEMBLE BEFO…"
checkbox input "true"
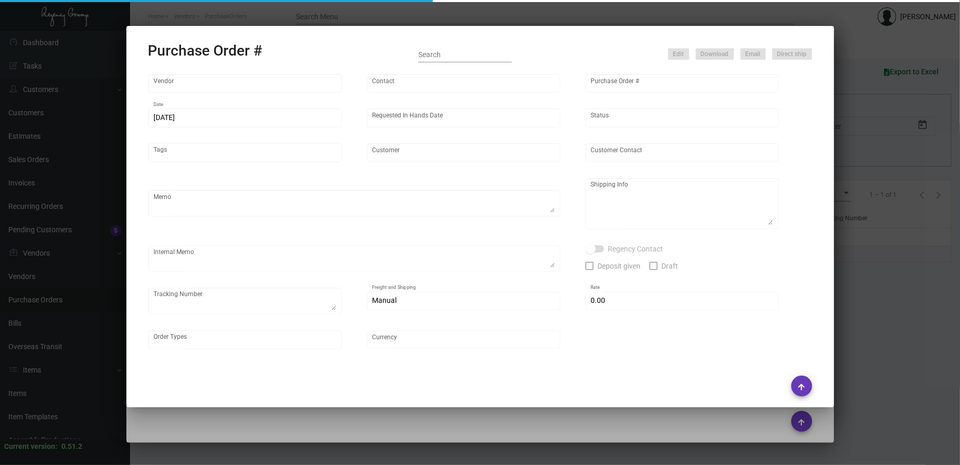
type input "$ 0.00"
type input "United States Dollar $"
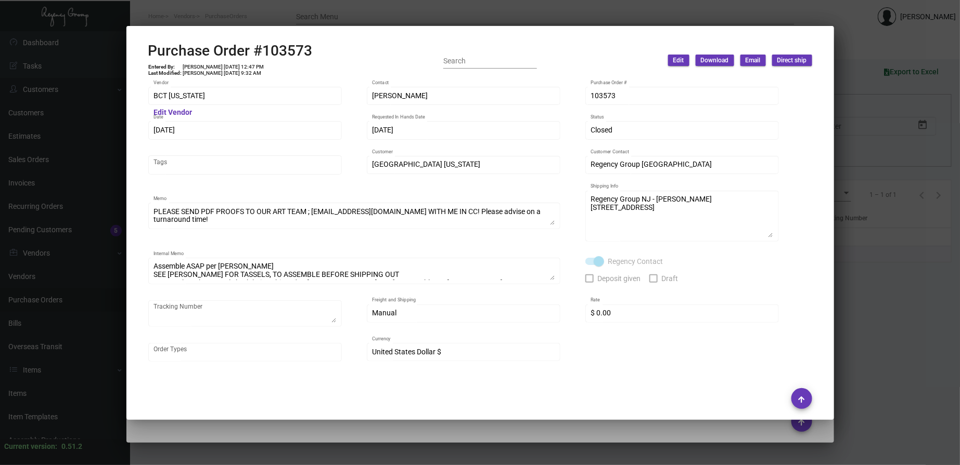
click at [390, 19] on div at bounding box center [480, 232] width 960 height 465
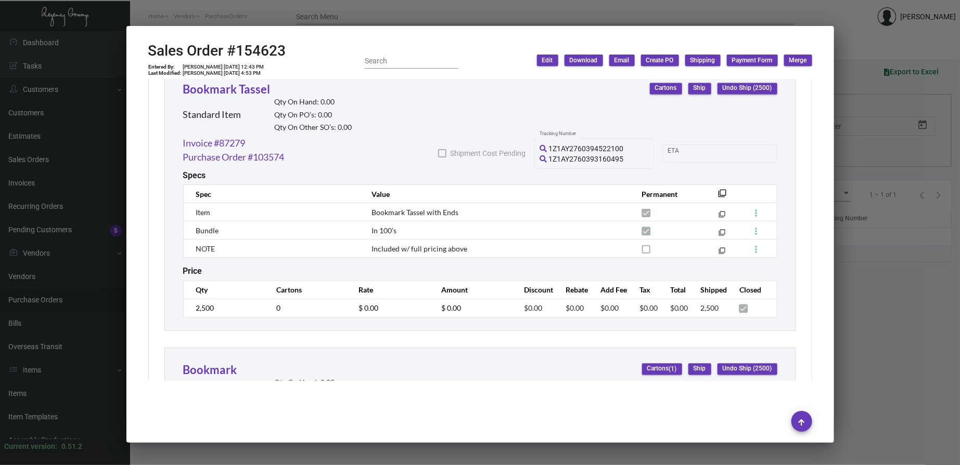
scroll to position [836, 0]
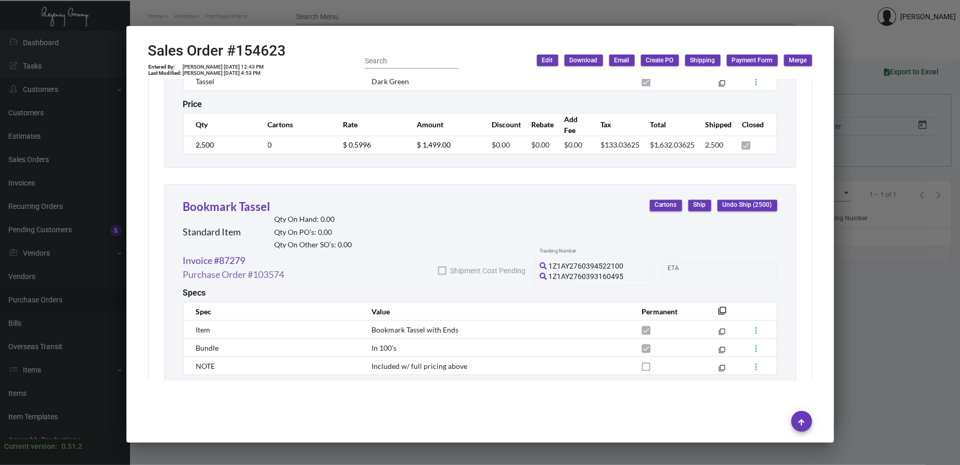
click at [260, 271] on link "Purchase Order #103574" at bounding box center [233, 275] width 101 height 14
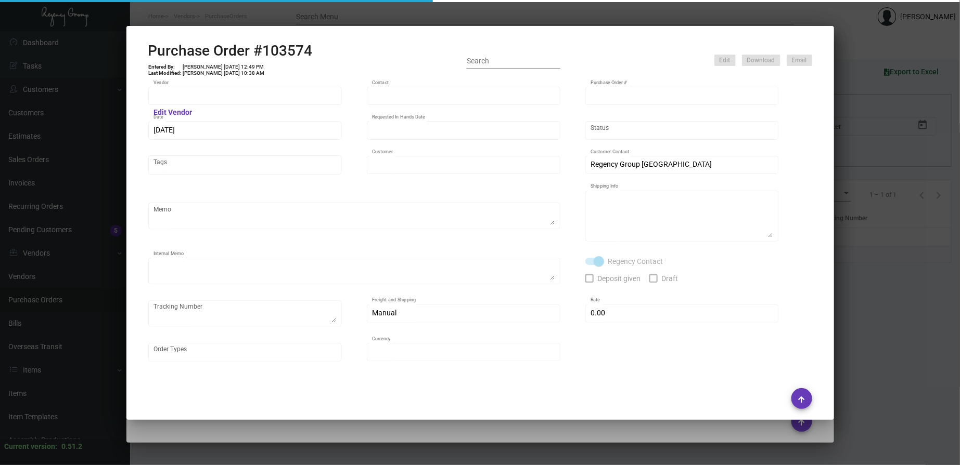
type input "[GEOGRAPHIC_DATA]"
type input "[PERSON_NAME]-Small"
type input "103574"
type input "[DATE]"
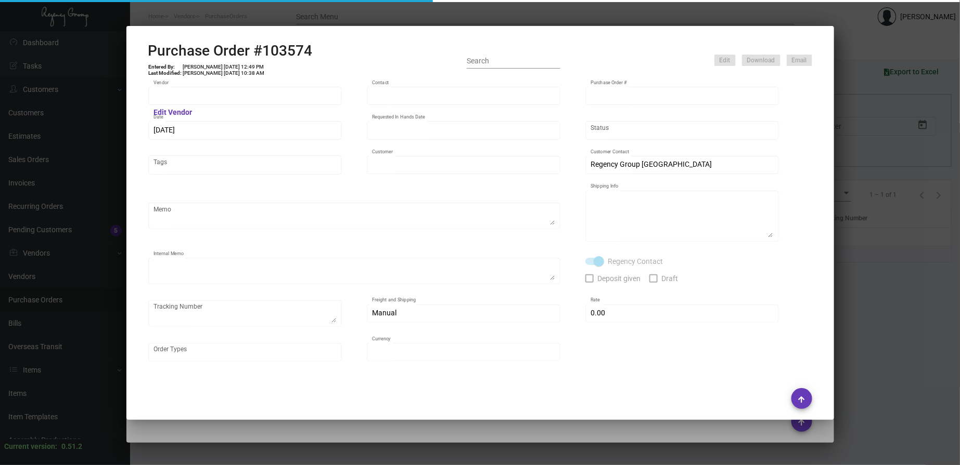
type input "[GEOGRAPHIC_DATA] [US_STATE]"
type textarea "Regency Group NJ - [PERSON_NAME] [STREET_ADDRESS]"
type textarea "@NJ - Per [PERSON_NAME], both the bookmarks & tassels will be shipped to you gu…"
checkbox input "true"
type input "$ 0.00"
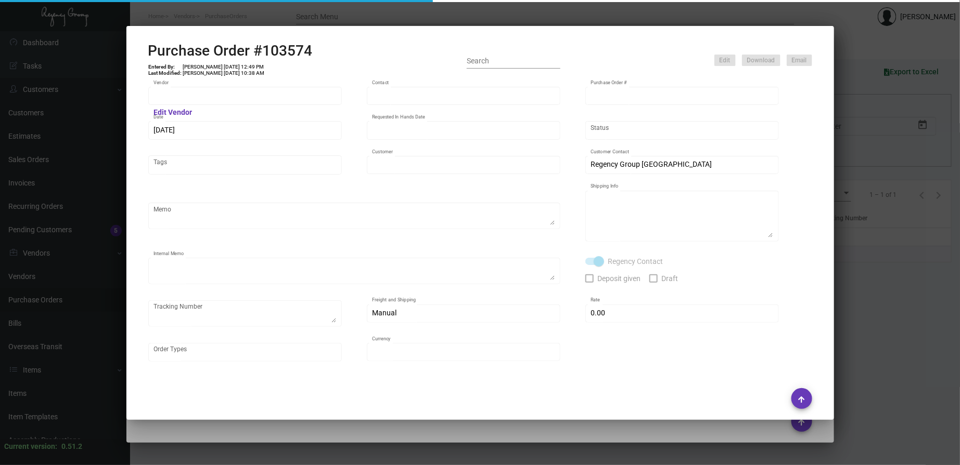
type input "United States Dollar $"
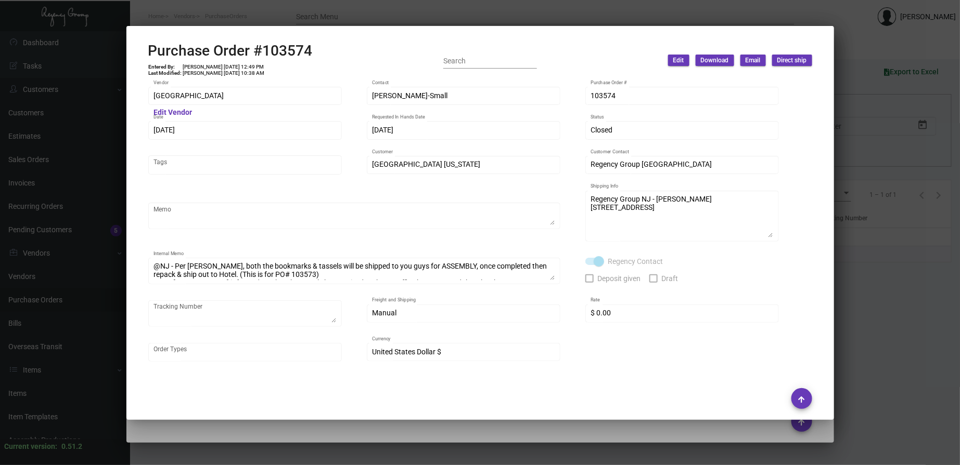
click at [296, 56] on h2 "Purchase Order #103574" at bounding box center [230, 51] width 164 height 18
copy h2 "103574"
click at [736, 32] on mat-dialog-container "Purchase Order #103574 Entered By: [PERSON_NAME] [DATE] 12:49 PM Last Modified:…" at bounding box center [479, 223] width 707 height 394
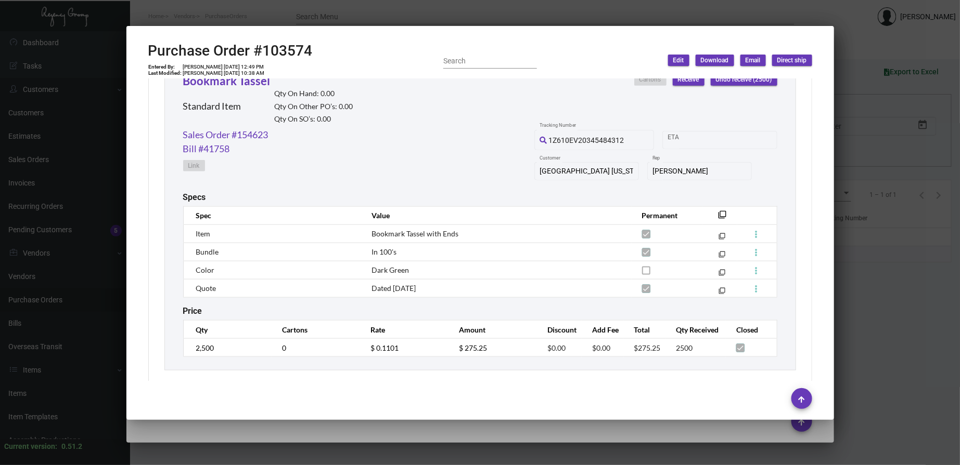
scroll to position [518, 0]
